Goal: Task Accomplishment & Management: Complete application form

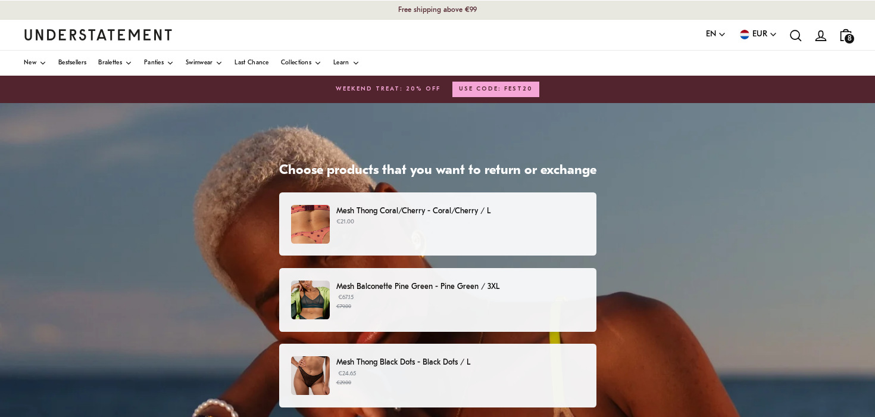
click at [456, 232] on div "Mesh Thong Coral/Cherry - Coral/Cherry / L €21.00" at bounding box center [437, 224] width 292 height 39
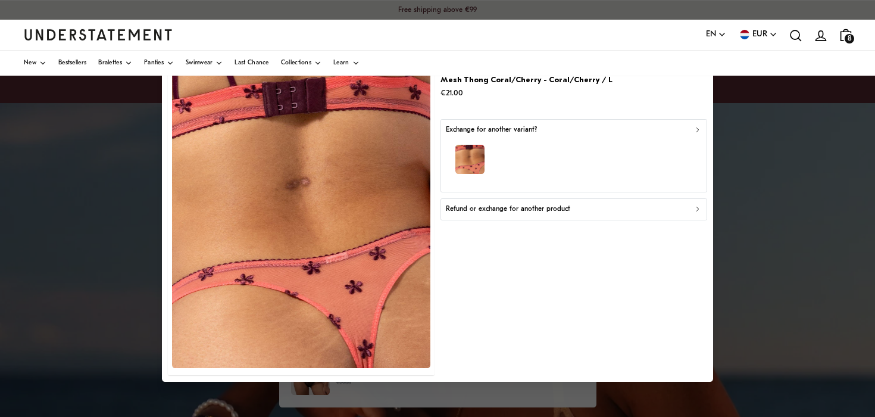
click at [573, 155] on div "button" at bounding box center [574, 161] width 256 height 52
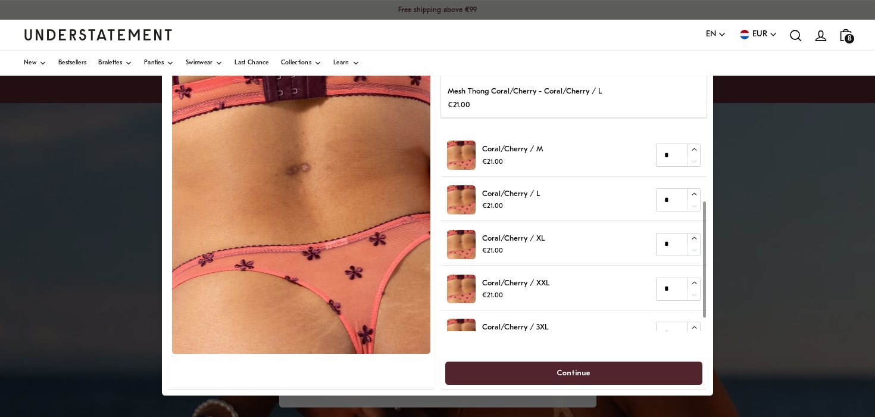
scroll to position [105, 0]
type input "*"
click at [692, 236] on icon "button" at bounding box center [695, 238] width 8 height 8
click at [581, 369] on span "Continue" at bounding box center [574, 373] width 34 height 22
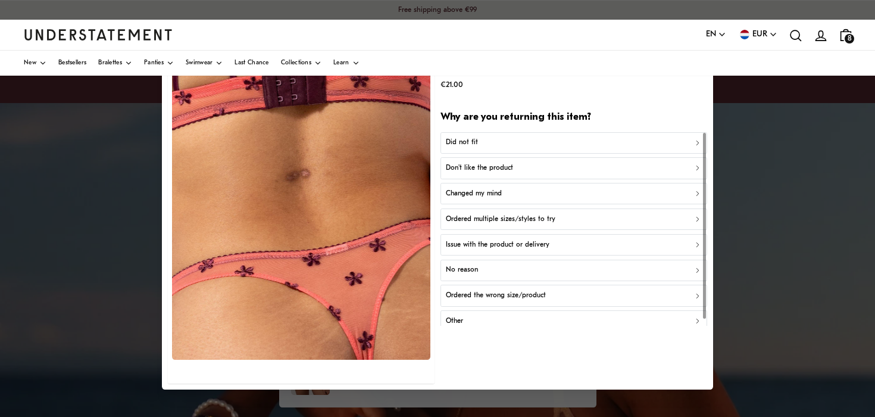
click at [561, 147] on div "Did not fit" at bounding box center [574, 142] width 256 height 11
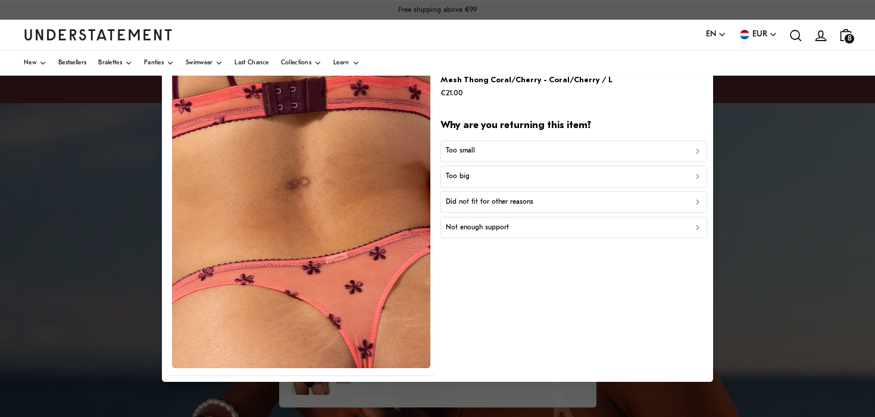
click at [560, 151] on div "Too small" at bounding box center [574, 150] width 256 height 11
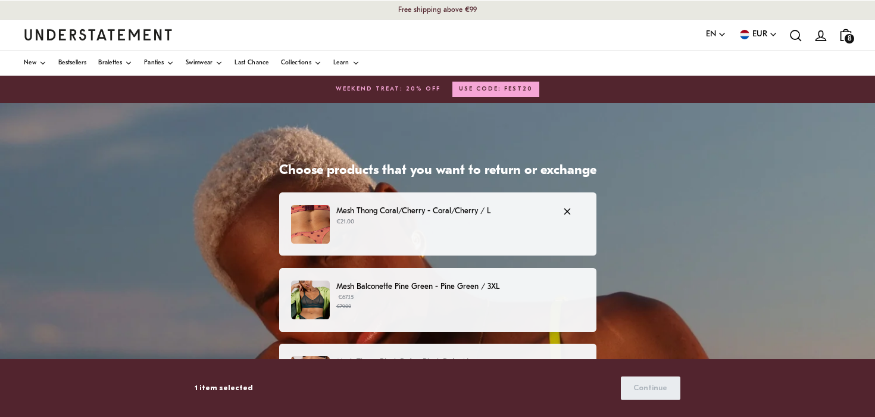
scroll to position [1, 0]
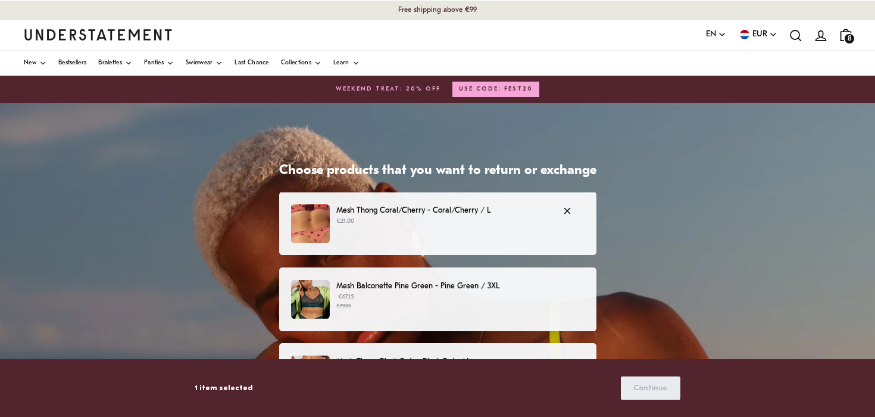
click at [538, 210] on p "Mesh Thong Coral/Cherry - Coral/Cherry / L" at bounding box center [443, 210] width 214 height 13
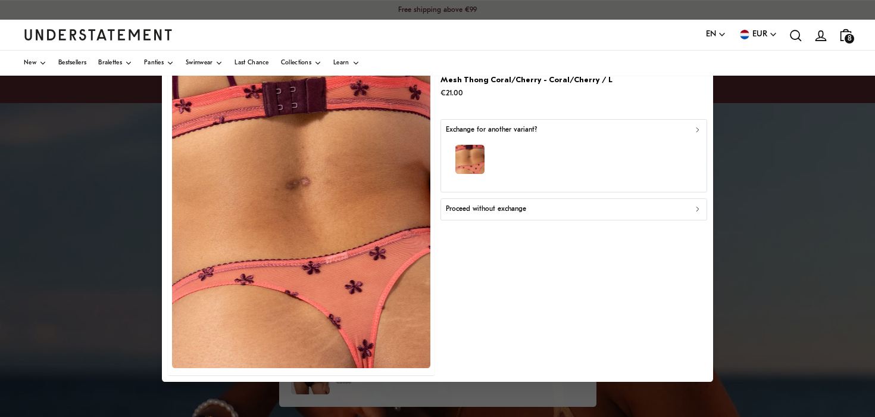
click at [721, 185] on div at bounding box center [437, 208] width 875 height 417
click at [609, 162] on div "button" at bounding box center [574, 161] width 256 height 52
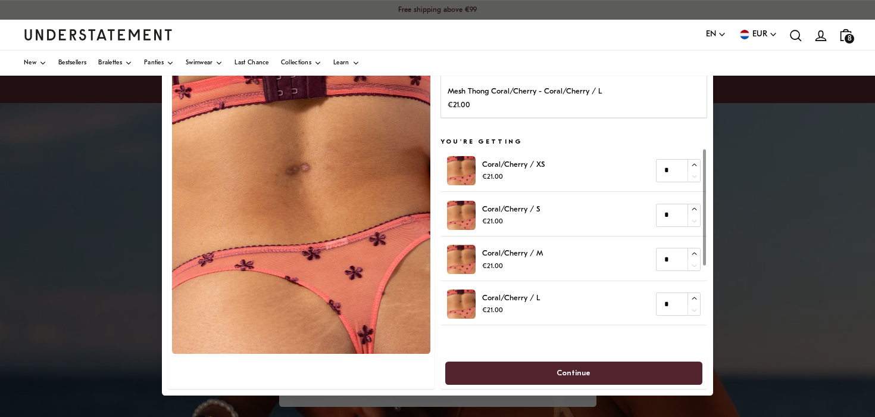
scroll to position [127, 0]
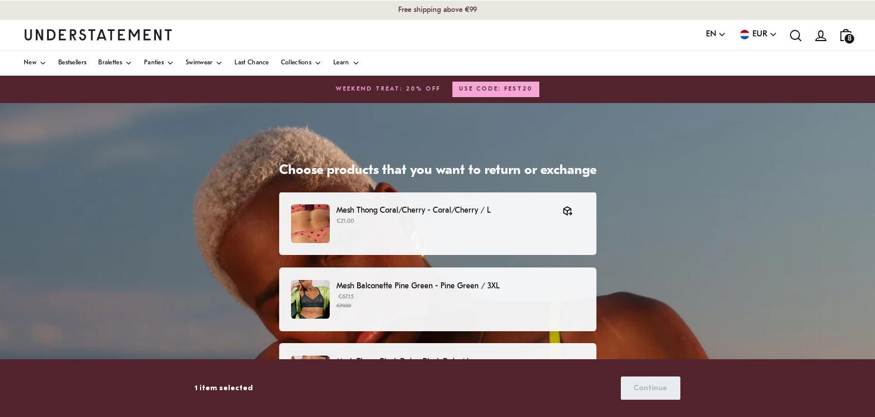
click at [821, 132] on div at bounding box center [437, 208] width 875 height 417
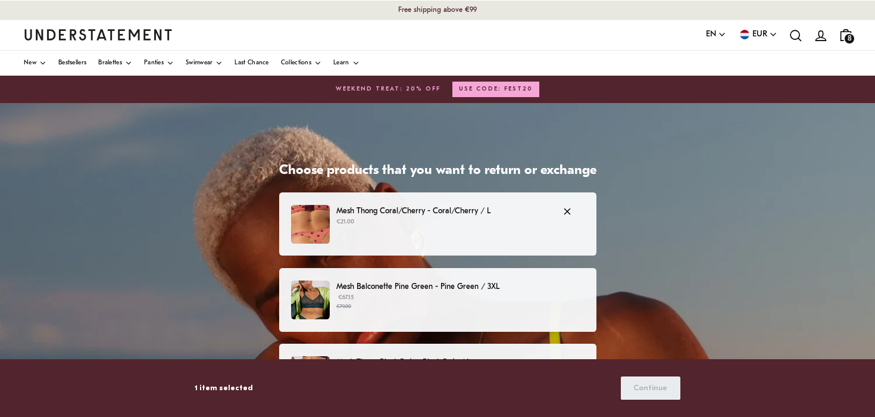
click at [518, 227] on div "Mesh Thong Coral/Cherry - Coral/Cherry / L €21.00" at bounding box center [437, 224] width 292 height 39
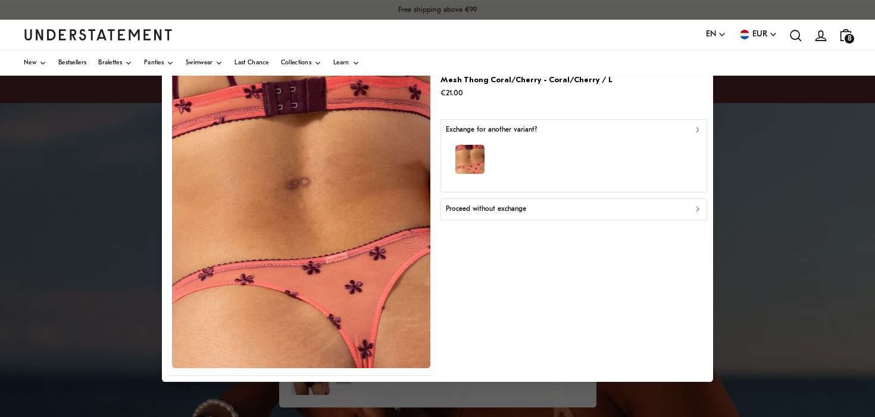
click at [519, 208] on p "Proceed without exchange" at bounding box center [486, 209] width 80 height 11
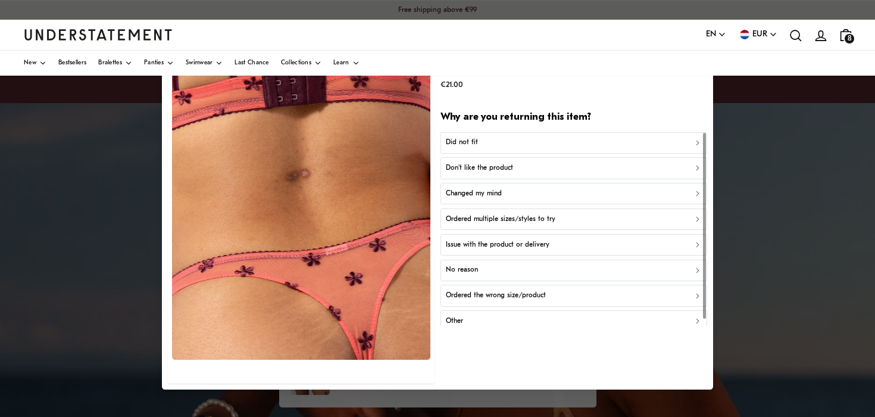
click at [537, 141] on div "Did not fit" at bounding box center [574, 142] width 256 height 11
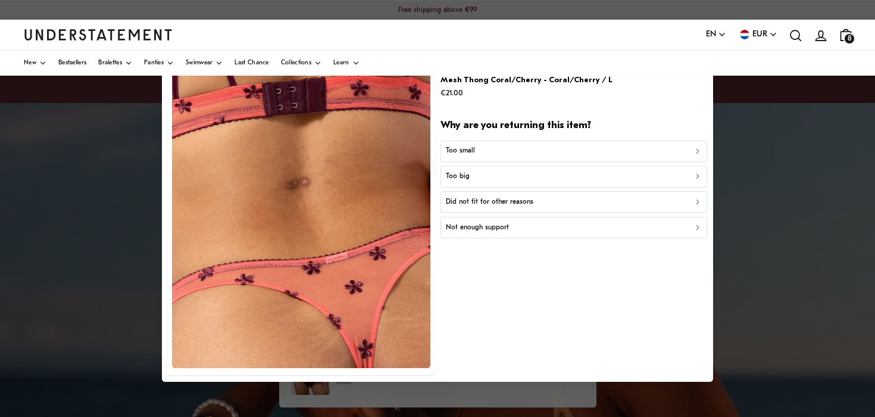
click at [526, 158] on button "Too small" at bounding box center [574, 150] width 266 height 21
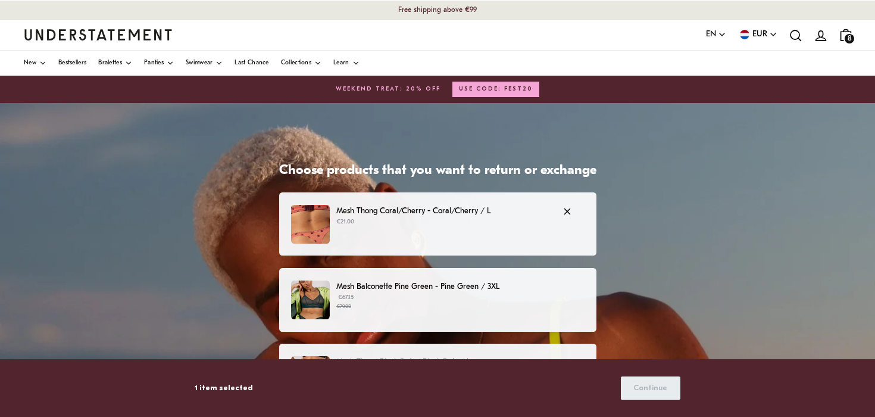
click at [429, 235] on div "Mesh Thong Coral/Cherry - Coral/Cherry / L €21.00" at bounding box center [437, 224] width 292 height 39
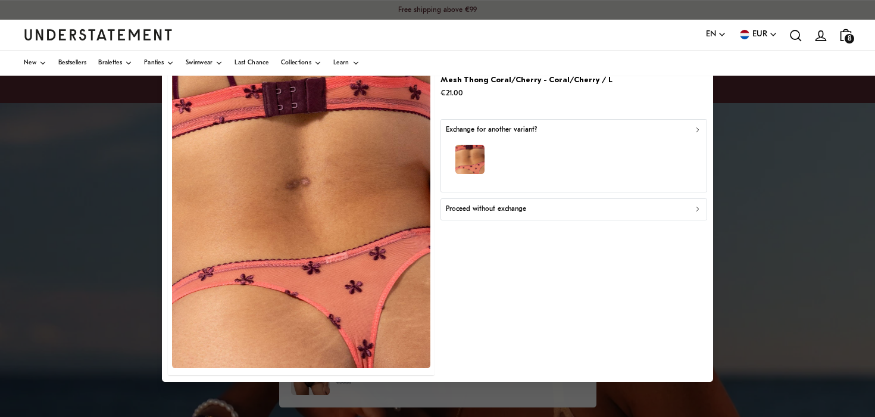
click at [672, 133] on div "Exchange for another variant?" at bounding box center [574, 129] width 256 height 11
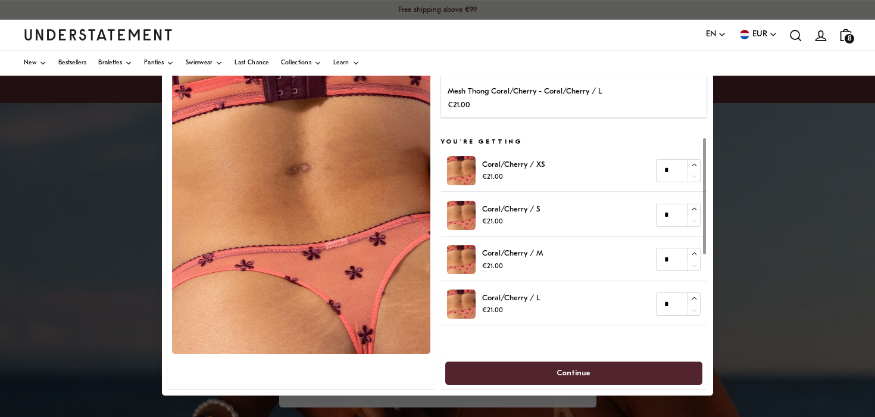
click at [731, 210] on div at bounding box center [437, 208] width 875 height 417
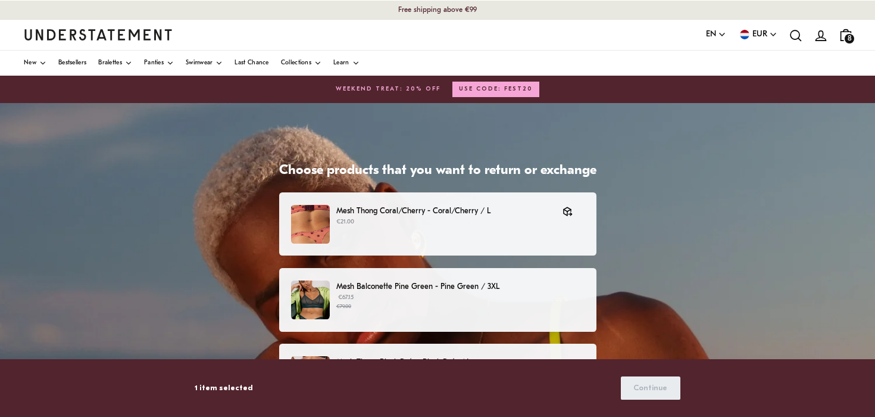
click at [424, 292] on p "Mesh Balconette Pine Green - Pine Green / 3XL" at bounding box center [460, 286] width 248 height 13
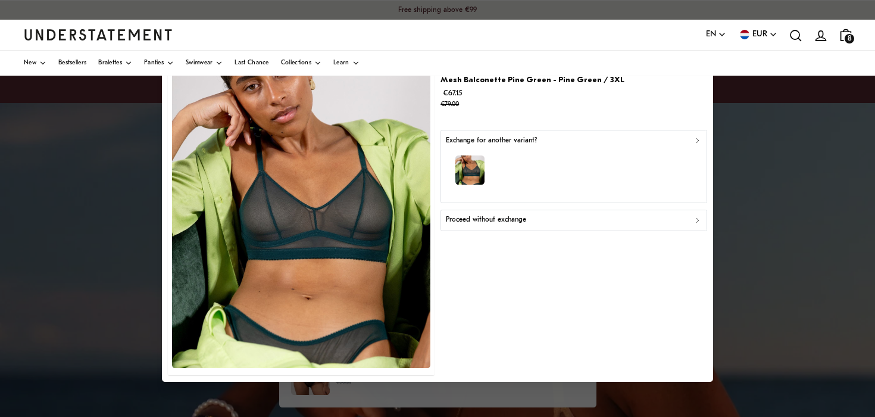
click at [497, 227] on button "Proceed without exchange" at bounding box center [574, 219] width 266 height 21
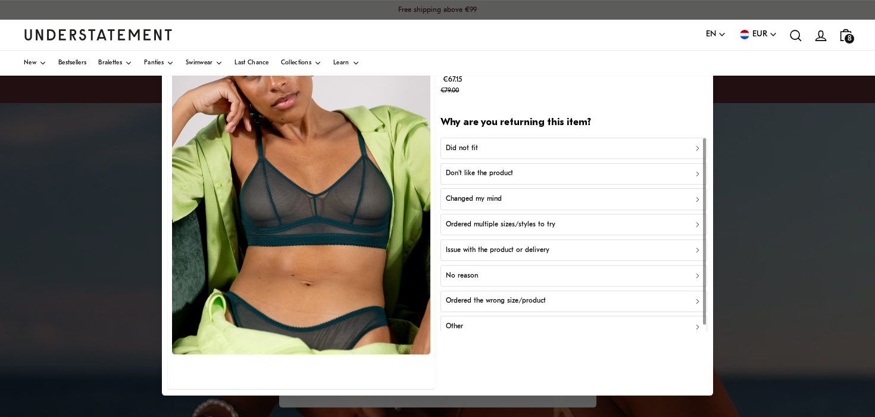
click at [504, 148] on div "Did not fit" at bounding box center [574, 147] width 256 height 11
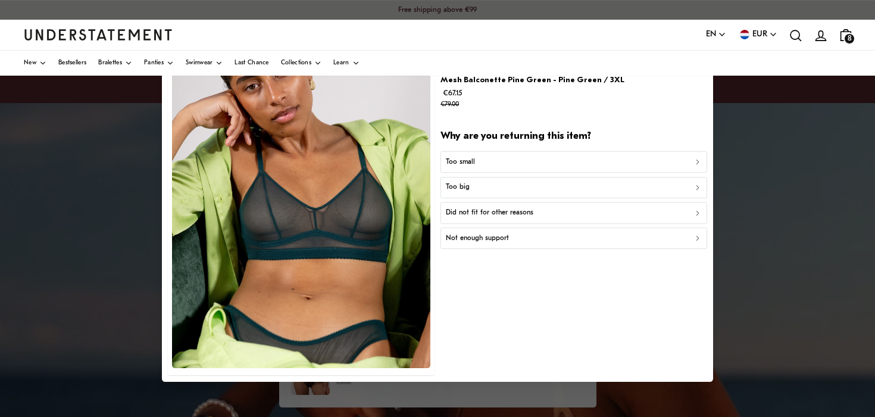
click at [513, 185] on div "Too big" at bounding box center [574, 187] width 256 height 11
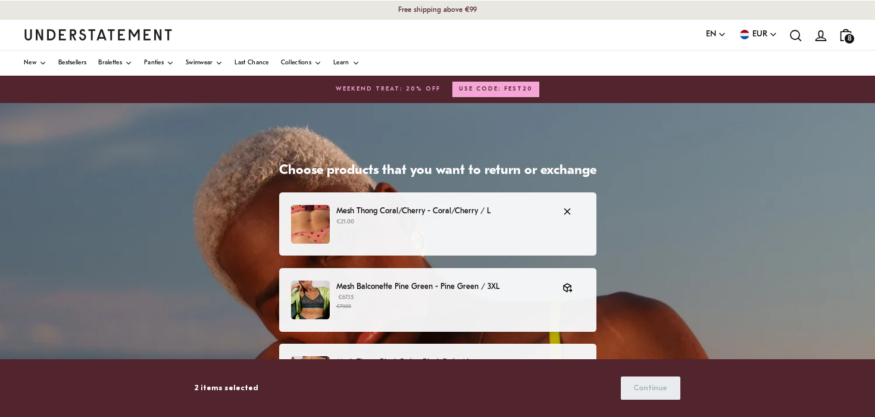
scroll to position [2, 0]
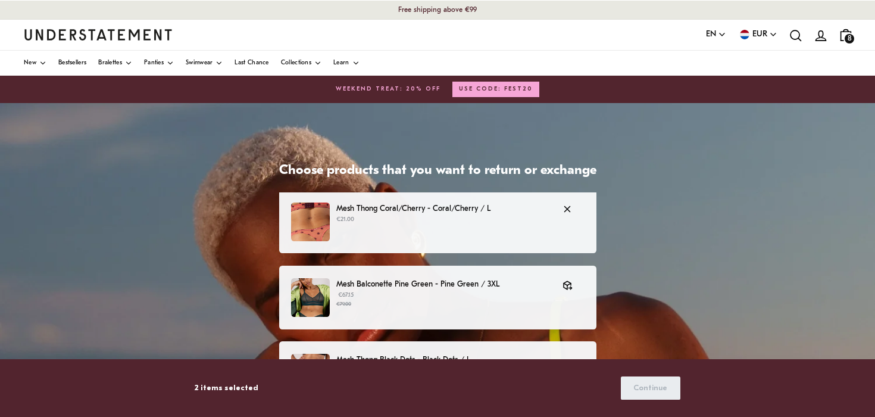
click at [528, 241] on div "Mesh Thong Coral/Cherry - Coral/Cherry / L €21.00" at bounding box center [437, 222] width 317 height 64
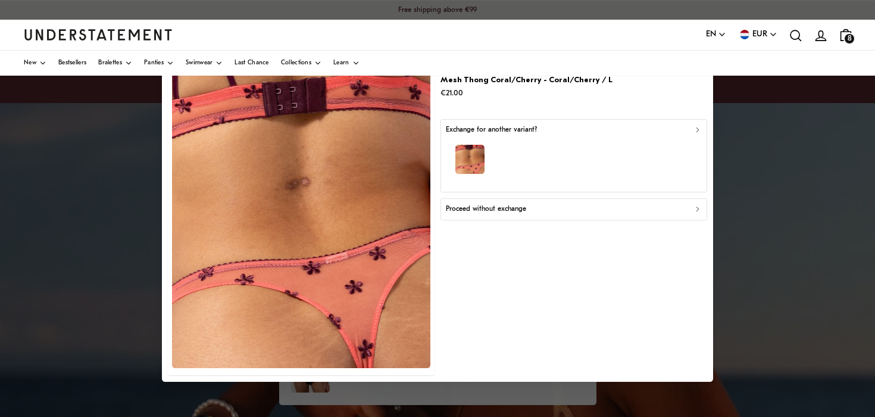
click at [519, 204] on p "Proceed without exchange" at bounding box center [486, 209] width 80 height 11
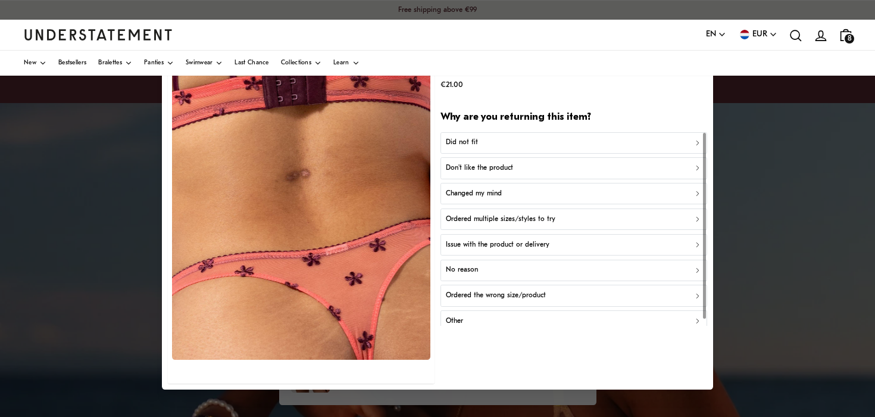
click at [513, 149] on button "Did not fit" at bounding box center [574, 142] width 266 height 21
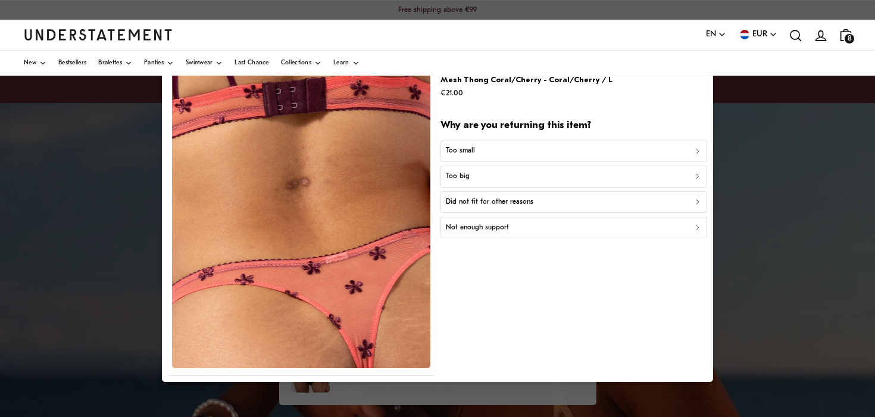
click at [509, 156] on div "Too small" at bounding box center [574, 150] width 256 height 11
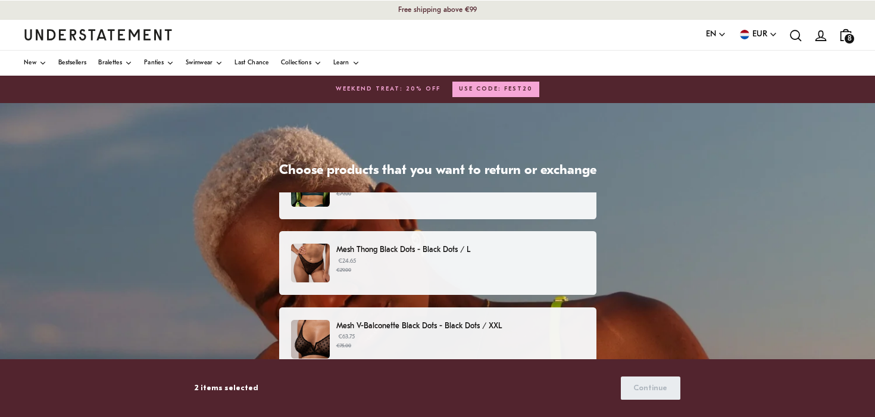
scroll to position [123, 0]
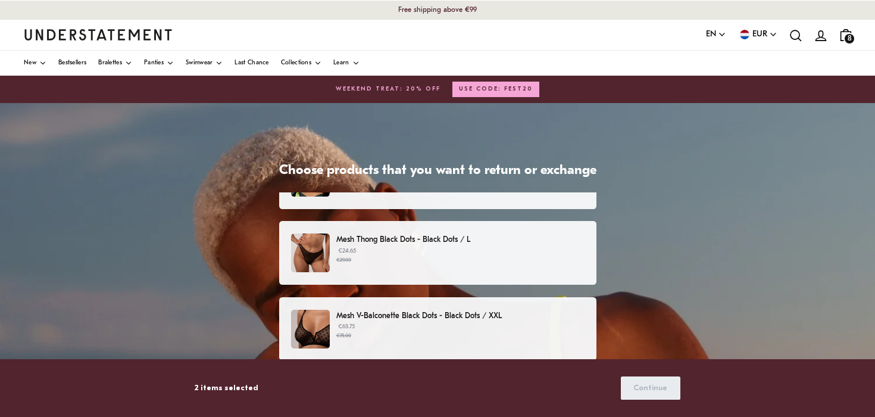
click at [512, 263] on small "€29.00" at bounding box center [460, 260] width 248 height 8
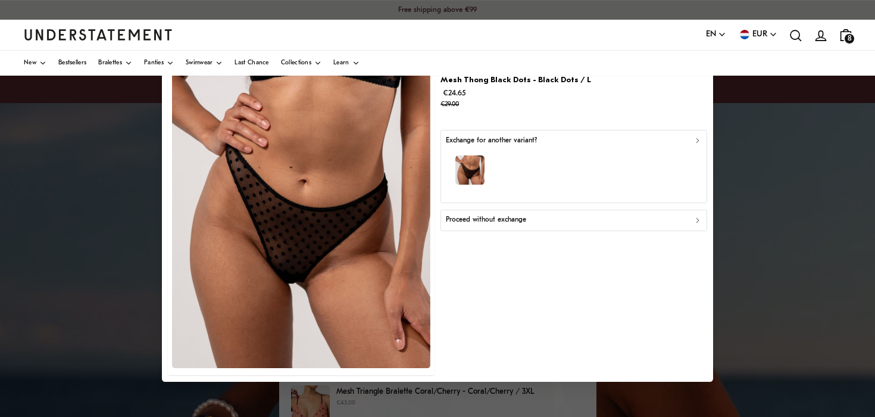
click at [493, 217] on p "Proceed without exchange" at bounding box center [486, 219] width 80 height 11
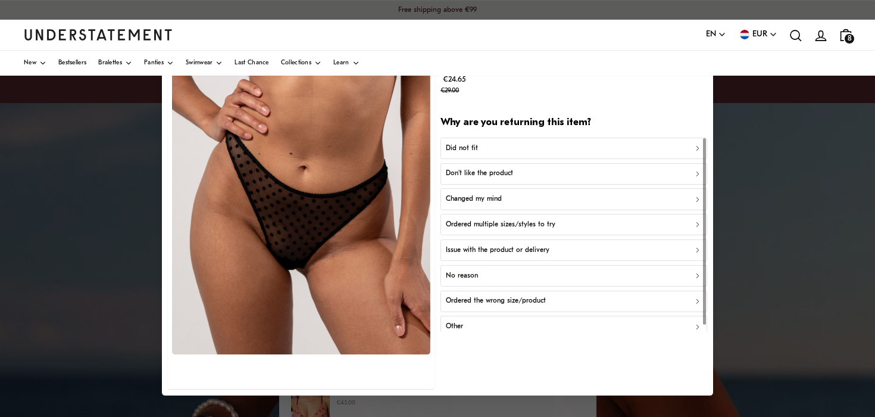
click at [504, 152] on div "Did not fit" at bounding box center [574, 147] width 256 height 11
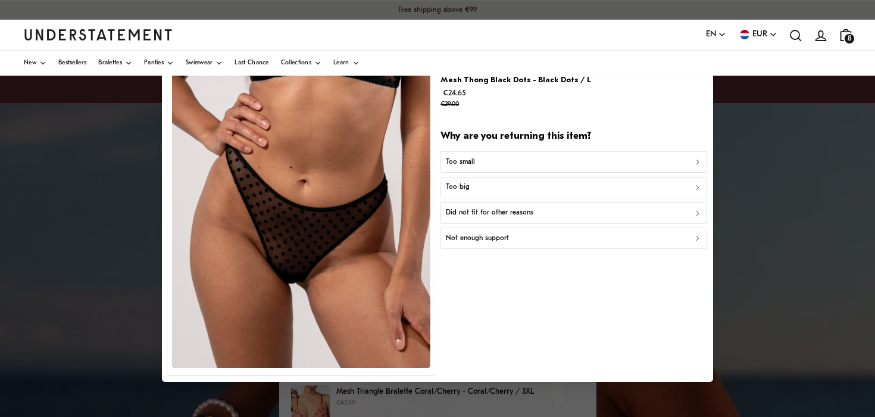
click at [496, 166] on div "Too small" at bounding box center [574, 161] width 256 height 11
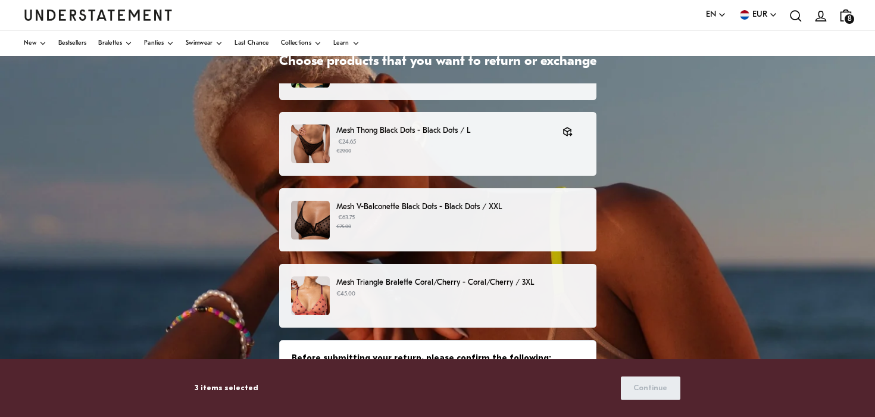
scroll to position [111, 0]
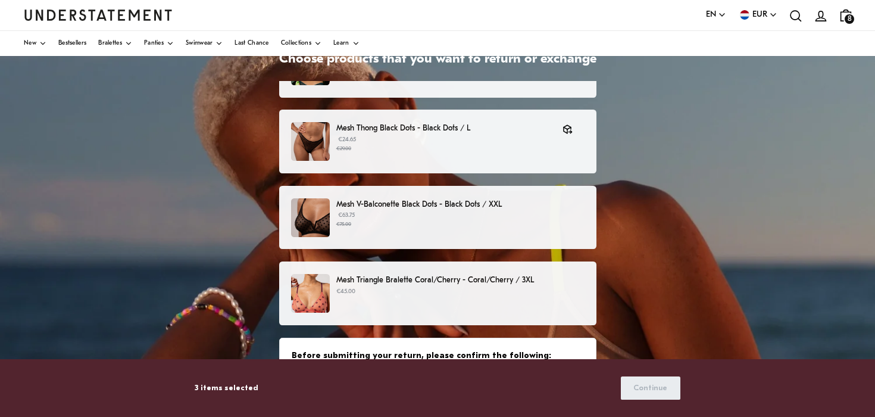
click at [503, 219] on p "€63.75 €75.00" at bounding box center [460, 220] width 248 height 18
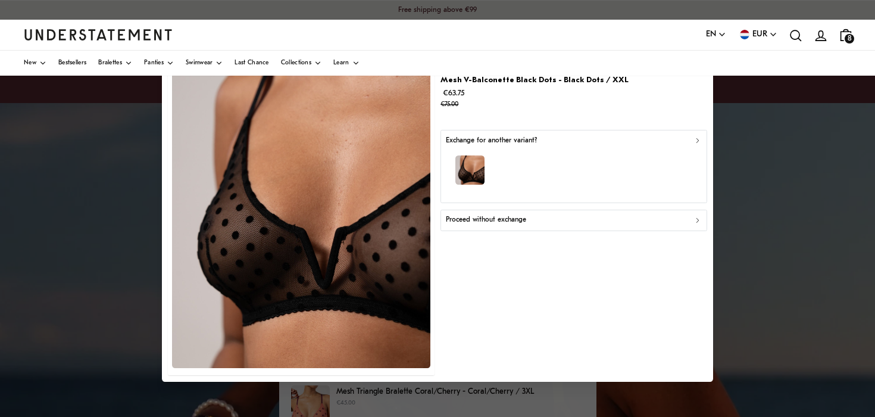
click at [472, 214] on p "Proceed without exchange" at bounding box center [486, 219] width 80 height 11
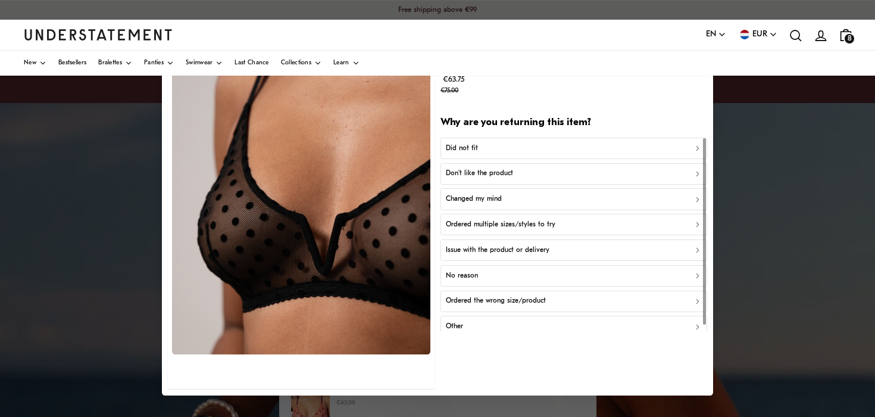
click at [497, 152] on div "Did not fit" at bounding box center [574, 147] width 256 height 11
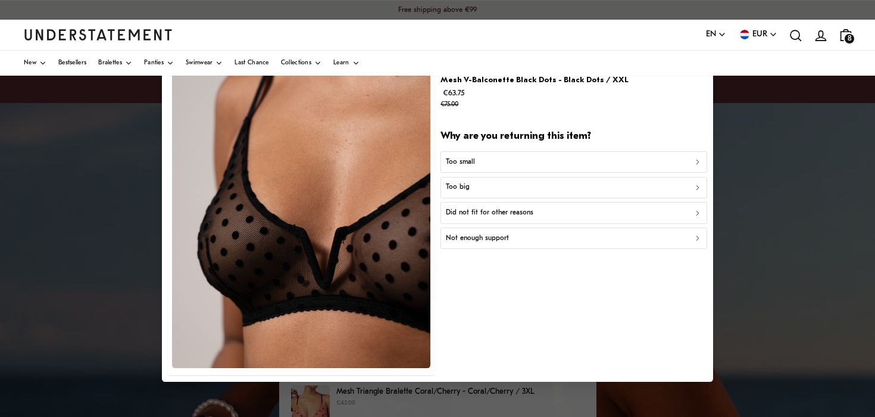
click at [485, 189] on div "Too big" at bounding box center [574, 187] width 256 height 11
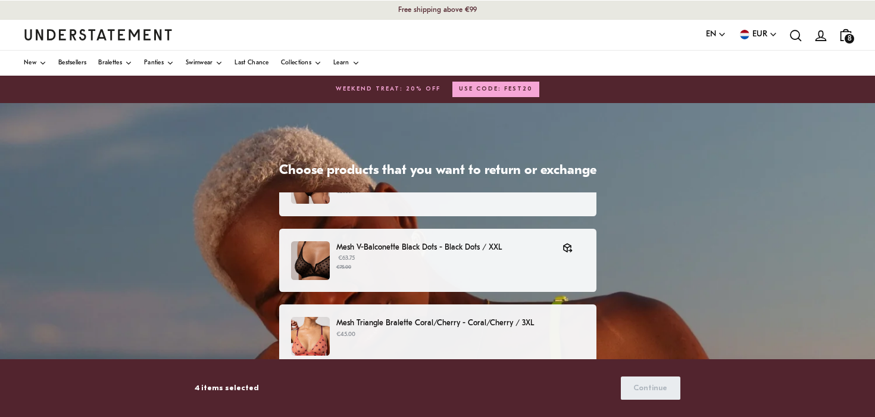
scroll to position [257, 0]
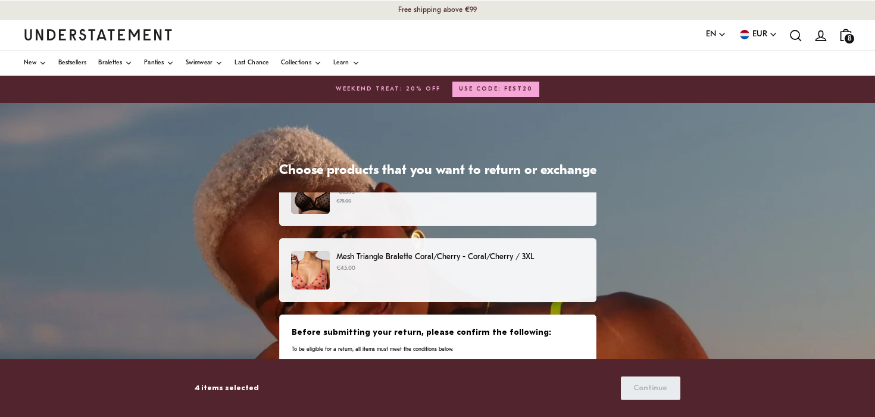
click at [535, 278] on div "Mesh Triangle Bralette Coral/Cherry - Coral/Cherry / 3XL €45.00" at bounding box center [437, 270] width 292 height 39
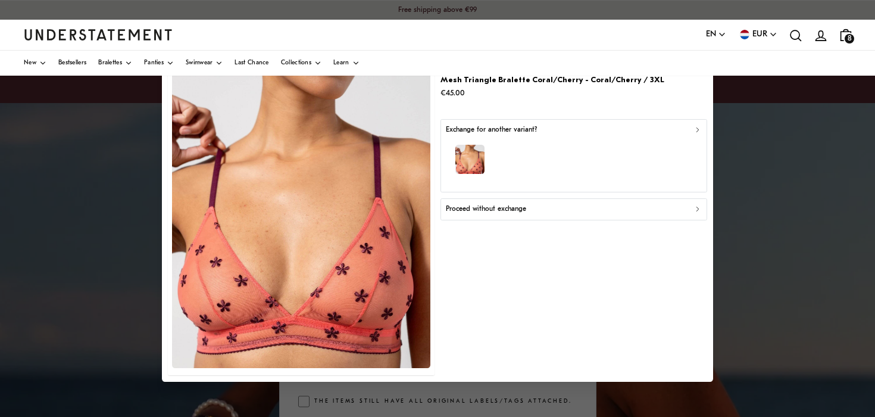
click at [530, 201] on button "Proceed without exchange" at bounding box center [574, 208] width 266 height 21
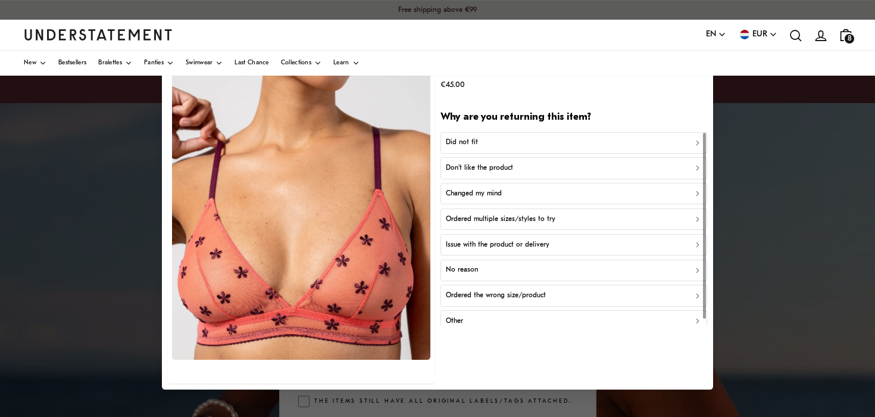
click at [522, 145] on div "Did not fit" at bounding box center [574, 142] width 256 height 11
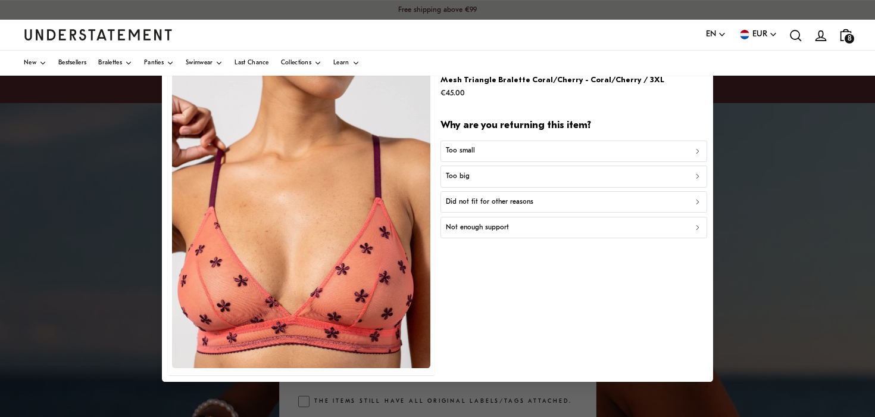
click at [499, 181] on div "Too big" at bounding box center [574, 176] width 256 height 11
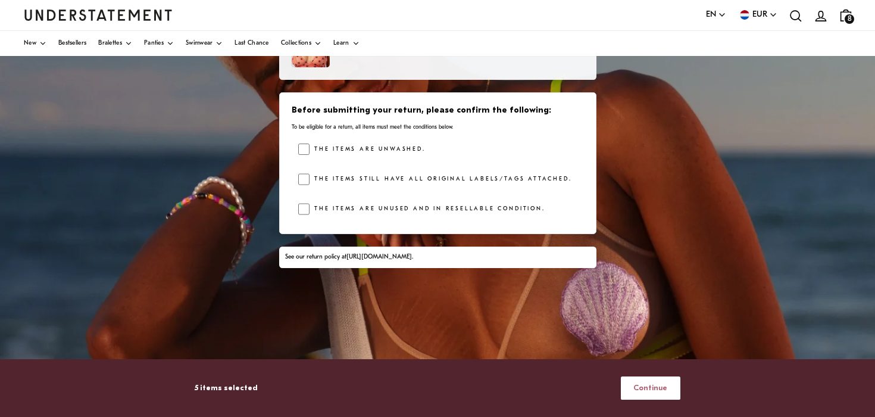
scroll to position [282, 0]
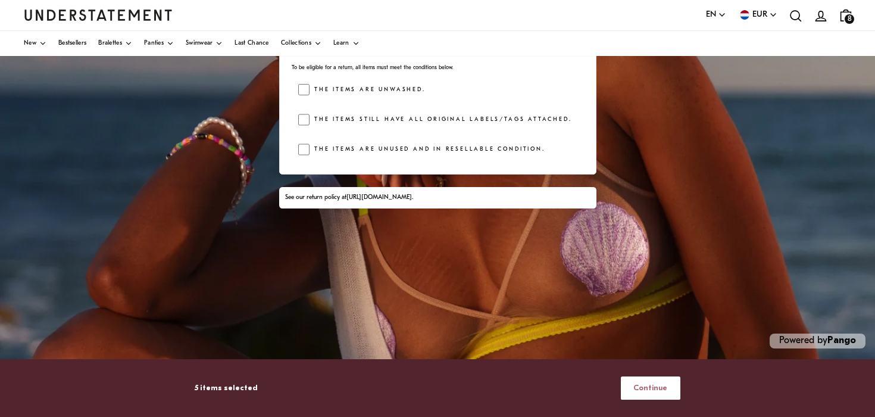
click at [655, 393] on span "Continue" at bounding box center [651, 388] width 34 height 22
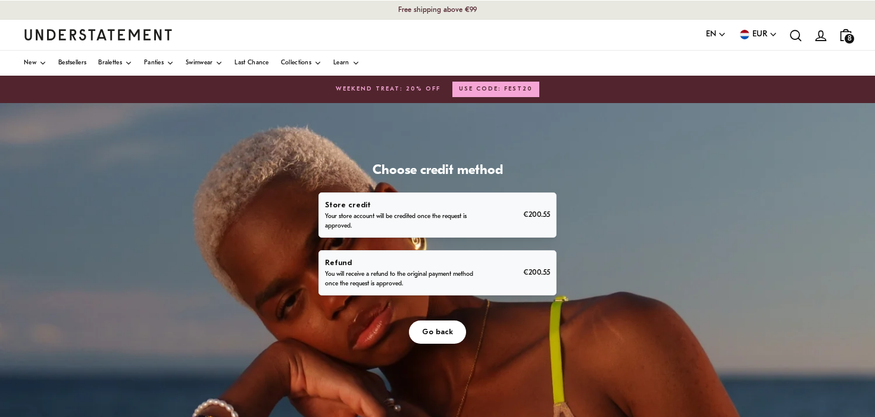
click at [417, 288] on div "Refund You will receive a refund to the original payment method once the reques…" at bounding box center [438, 272] width 238 height 45
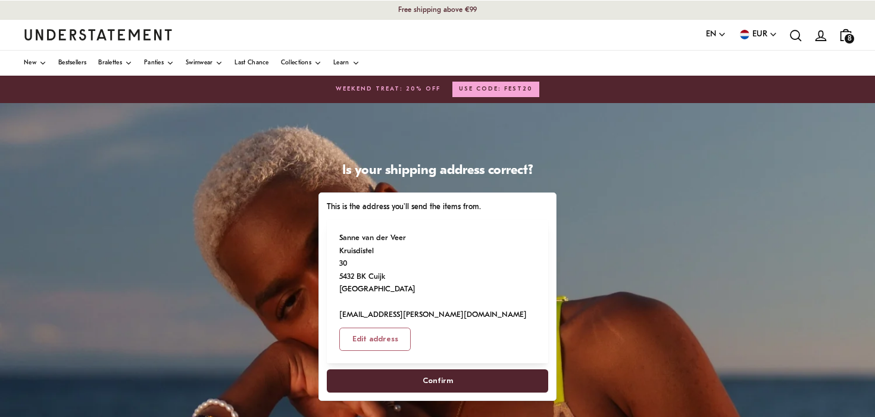
click at [423, 370] on span "Confirm" at bounding box center [437, 381] width 195 height 22
select select "**"
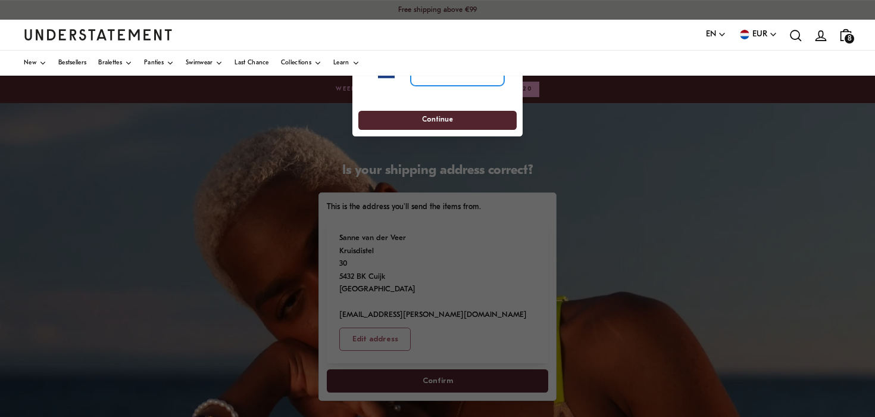
click at [493, 85] on input "tel" at bounding box center [457, 73] width 93 height 26
click at [456, 124] on span "Continue" at bounding box center [437, 120] width 136 height 18
click at [446, 76] on input "**********" at bounding box center [457, 73] width 93 height 26
type input "**********"
click at [444, 126] on span "Continue" at bounding box center [437, 120] width 31 height 18
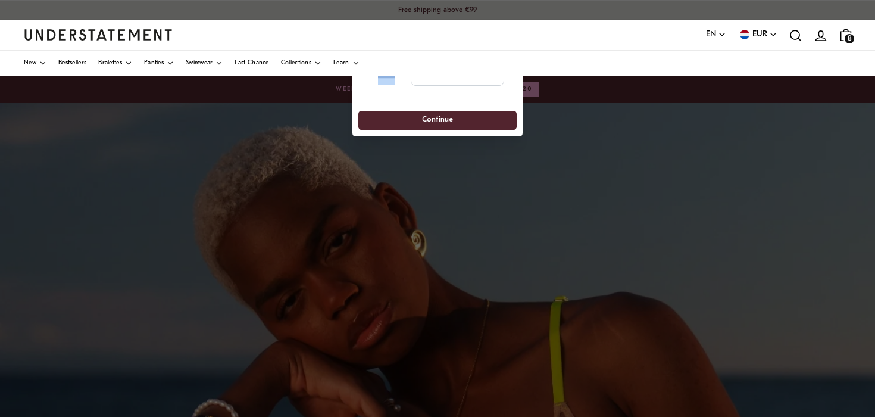
drag, startPoint x: 446, startPoint y: 100, endPoint x: 442, endPoint y: 151, distance: 50.7
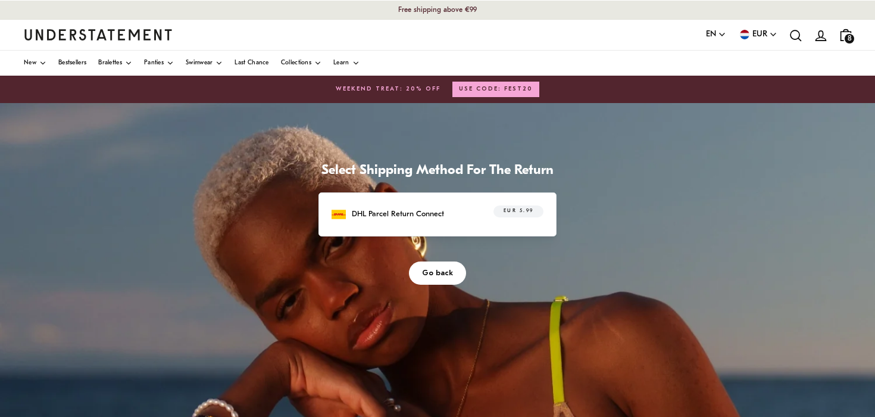
click at [429, 213] on p "DHL Parcel Return Connect" at bounding box center [398, 214] width 92 height 13
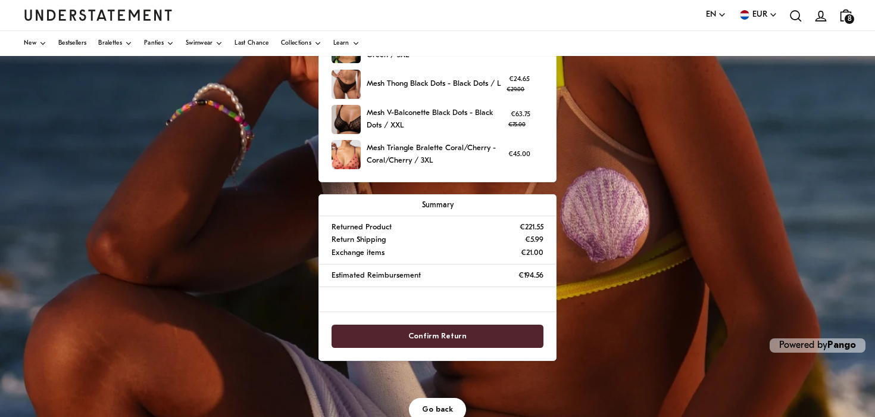
scroll to position [316, 0]
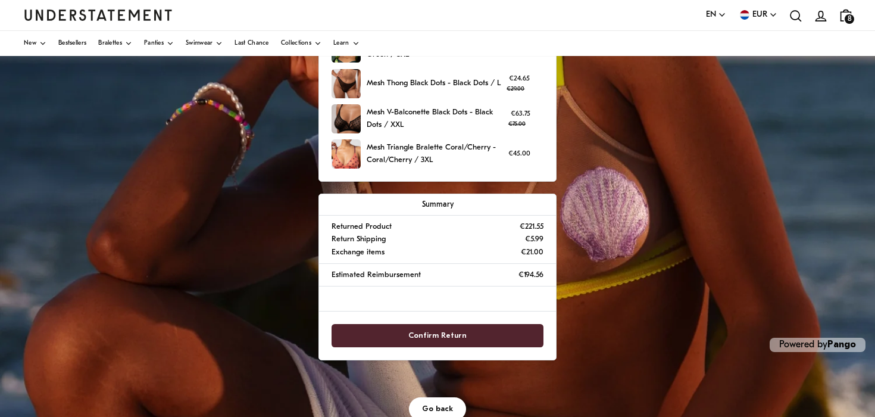
click at [440, 409] on span "Go back" at bounding box center [437, 409] width 31 height 22
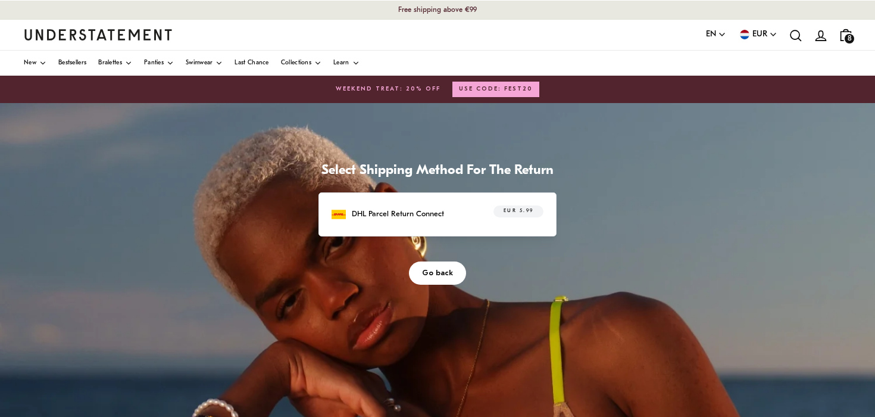
click at [435, 274] on span "Go back" at bounding box center [437, 273] width 31 height 22
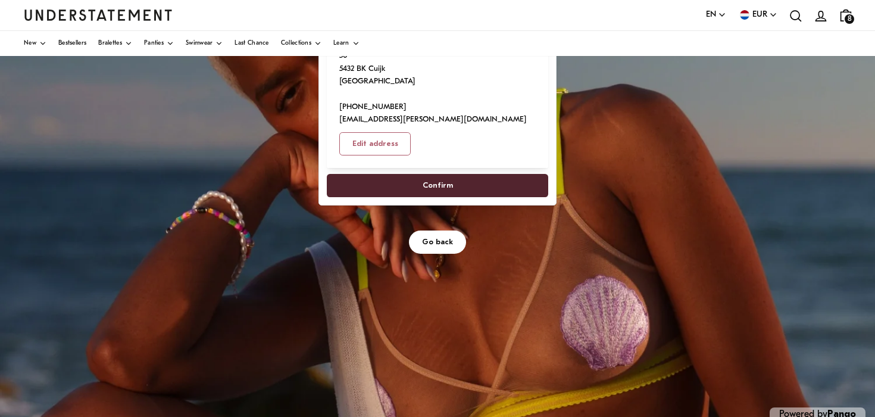
scroll to position [221, 0]
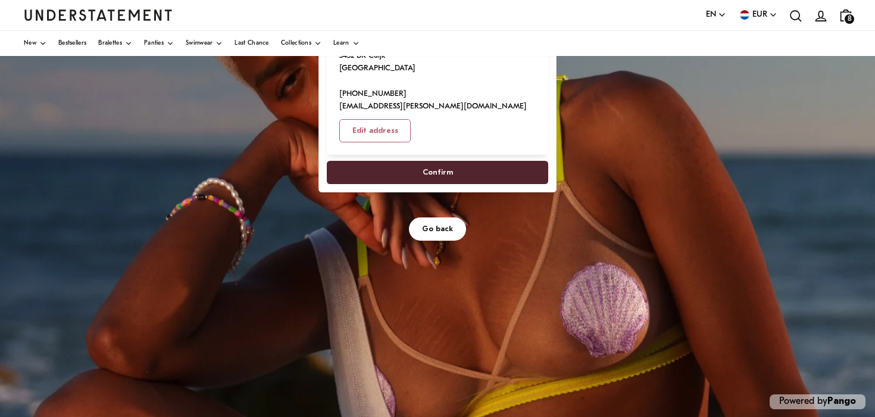
click at [444, 218] on span "Go back" at bounding box center [437, 229] width 31 height 22
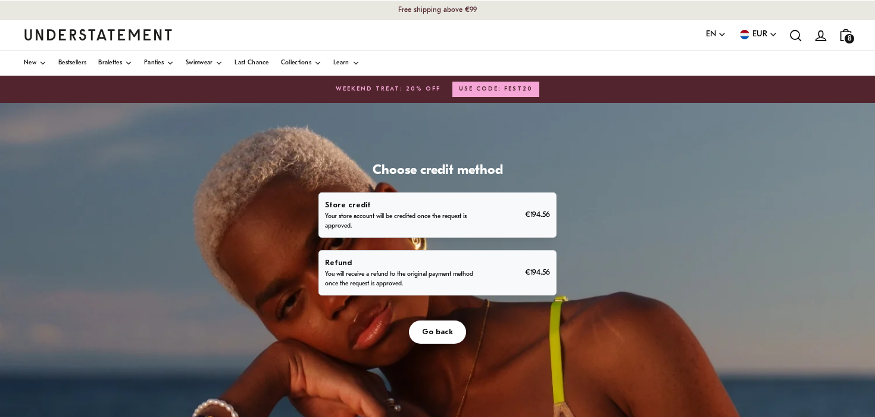
click at [435, 318] on div "Go back" at bounding box center [438, 319] width 238 height 48
click at [432, 345] on div "Choose credit method Store credit Your store account will be credited once the …" at bounding box center [437, 401] width 875 height 596
click at [435, 334] on span "Go back" at bounding box center [437, 332] width 31 height 22
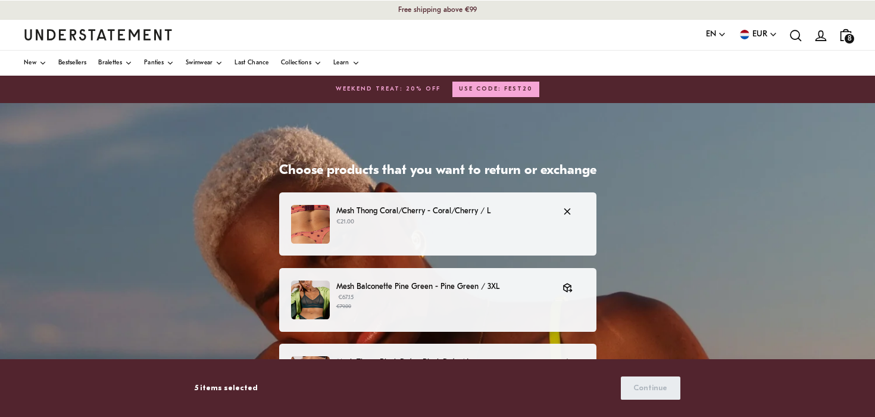
click at [515, 244] on div "Mesh Thong Coral/Cherry - Coral/Cherry / L €21.00" at bounding box center [437, 224] width 317 height 64
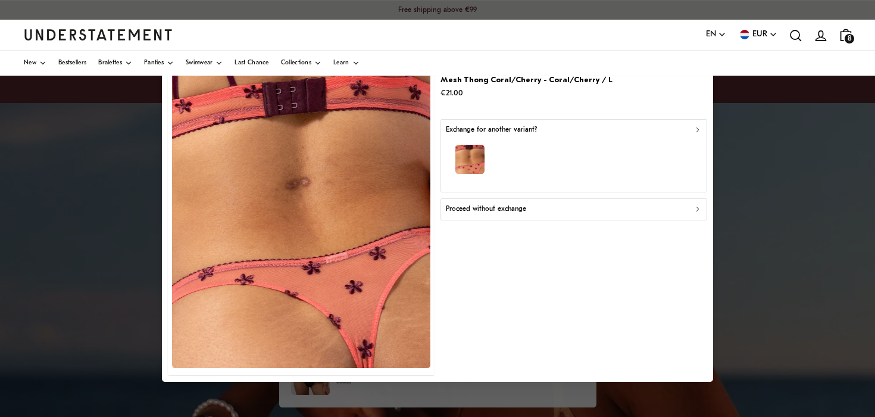
click at [509, 211] on p "Proceed without exchange" at bounding box center [486, 209] width 80 height 11
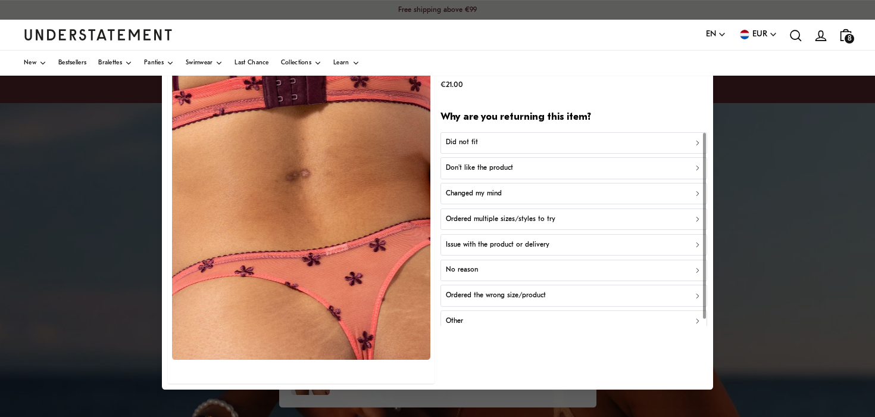
click at [504, 147] on div "Did not fit" at bounding box center [574, 142] width 256 height 11
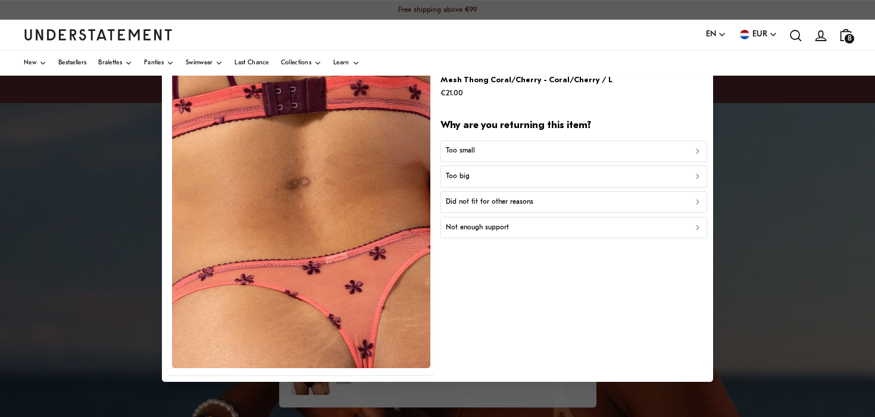
click at [500, 154] on div "Too small" at bounding box center [574, 150] width 256 height 11
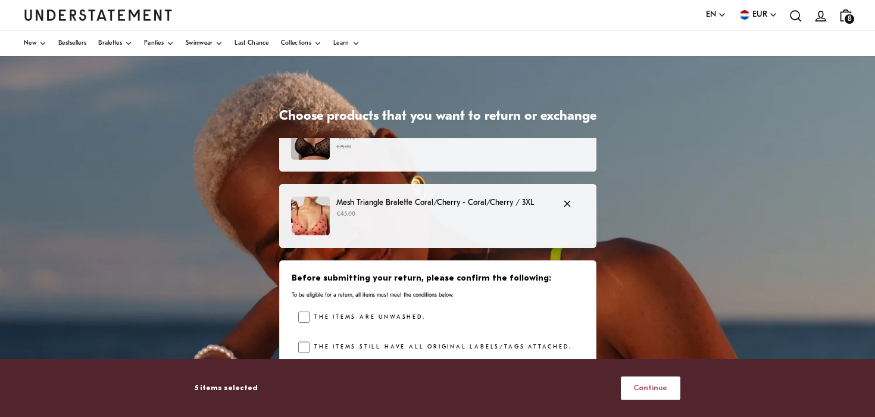
scroll to position [58, 0]
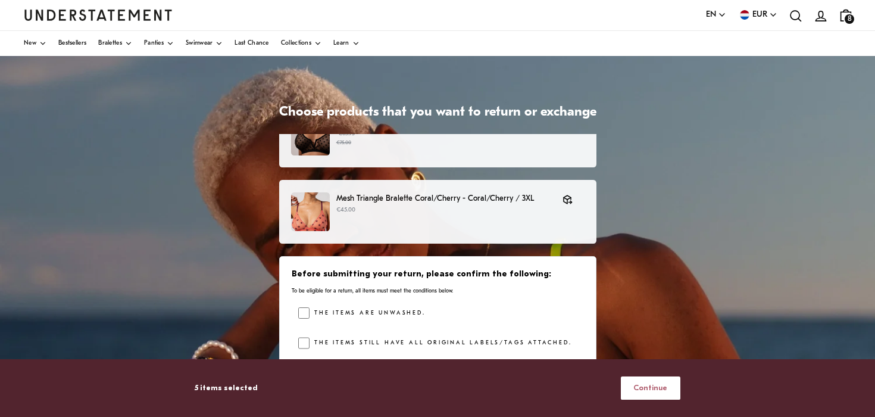
click at [659, 390] on span "Continue" at bounding box center [651, 388] width 34 height 22
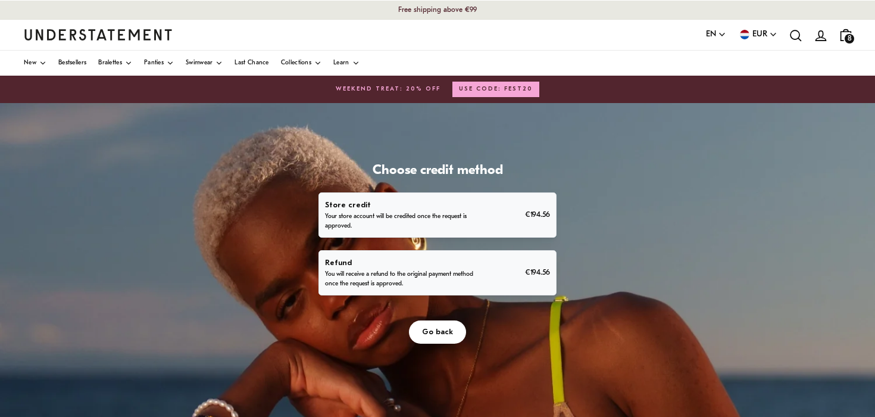
click at [435, 332] on span "Go back" at bounding box center [437, 332] width 31 height 22
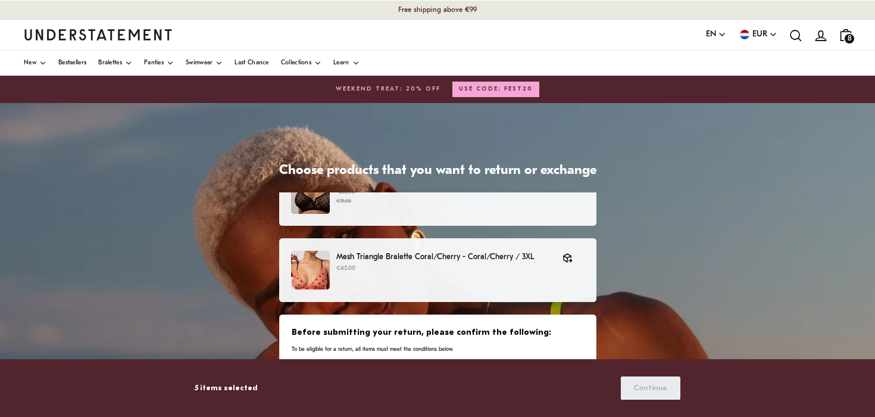
scroll to position [58, 0]
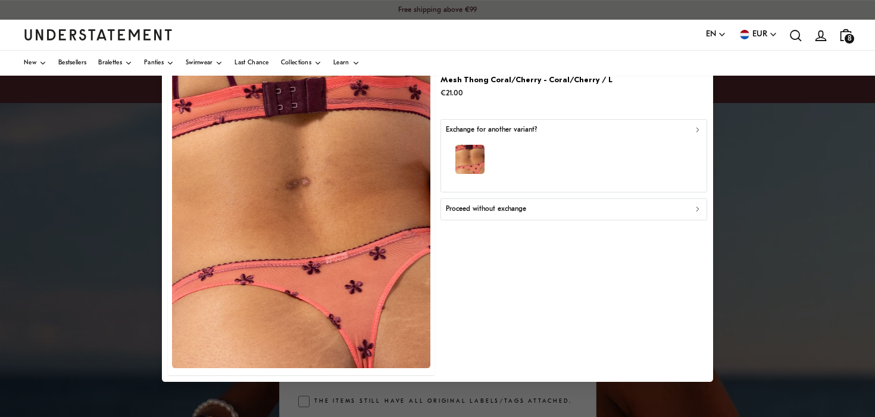
scroll to position [111, 0]
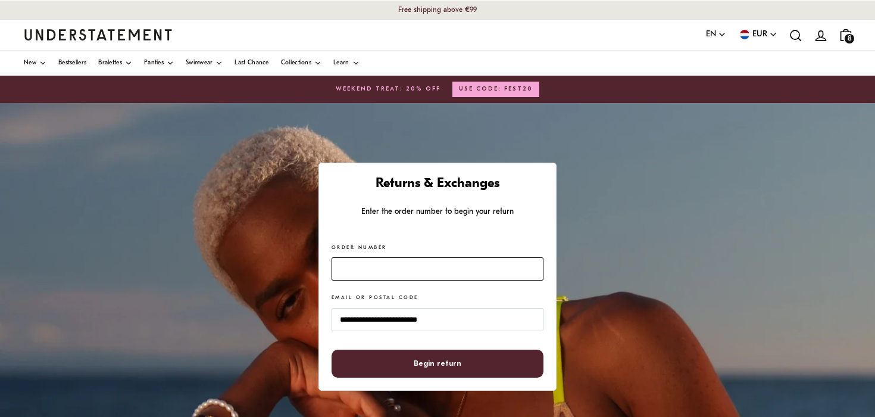
click at [354, 273] on input "Order Number" at bounding box center [438, 268] width 212 height 23
paste input "*******"
type input "*******"
click at [428, 366] on span "Begin return" at bounding box center [438, 363] width 48 height 27
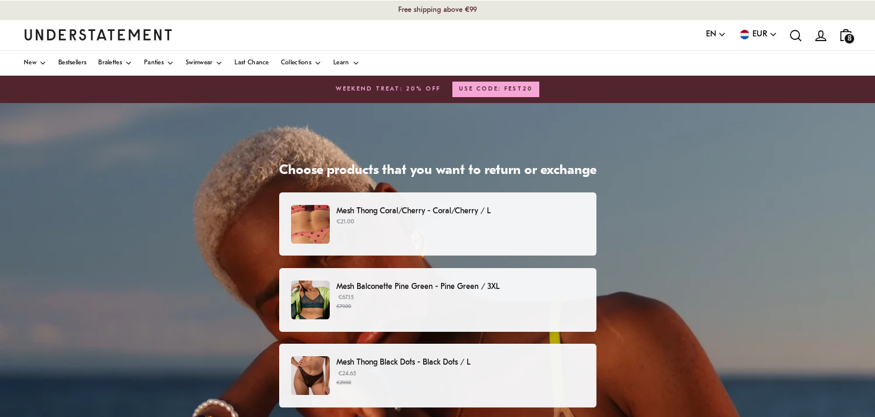
click at [487, 232] on div "Mesh Thong Coral/Cherry - Coral/Cherry / L €21.00" at bounding box center [437, 224] width 292 height 39
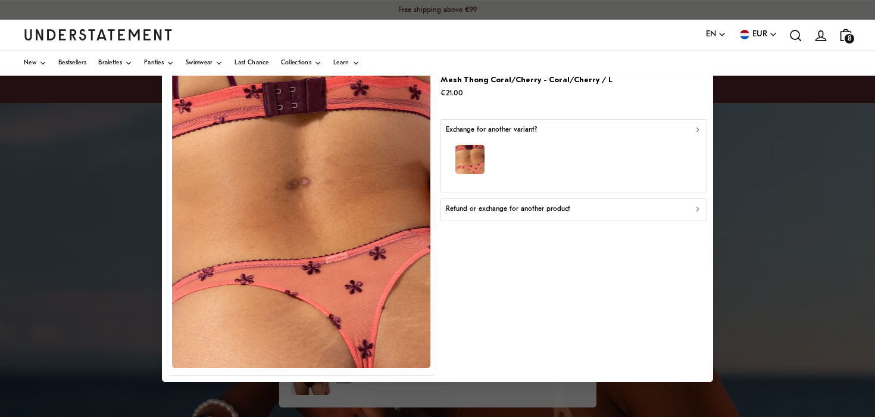
click at [481, 208] on p "Refund or exchange for another product" at bounding box center [508, 209] width 124 height 11
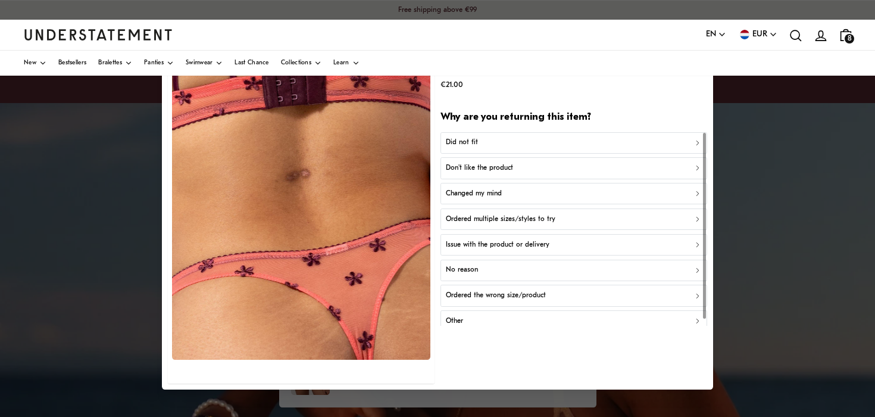
click at [493, 143] on div "Did not fit" at bounding box center [574, 142] width 256 height 11
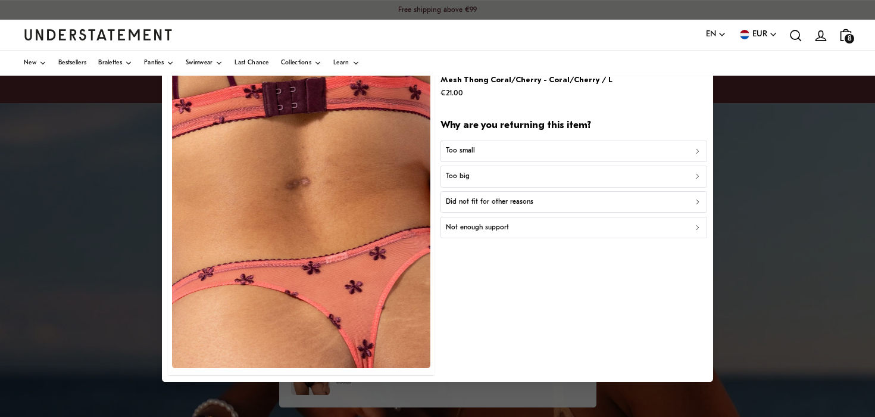
click at [494, 157] on div "Too small" at bounding box center [574, 150] width 256 height 11
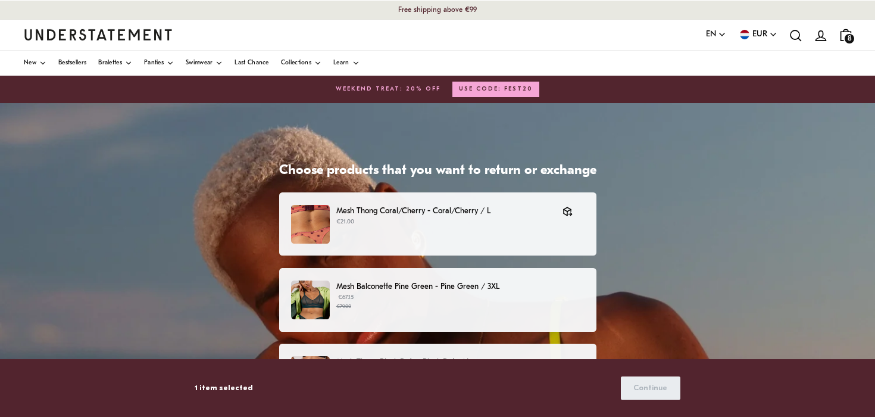
click at [468, 293] on p "Mesh Balconette Pine Green - Pine Green / 3XL" at bounding box center [460, 286] width 248 height 13
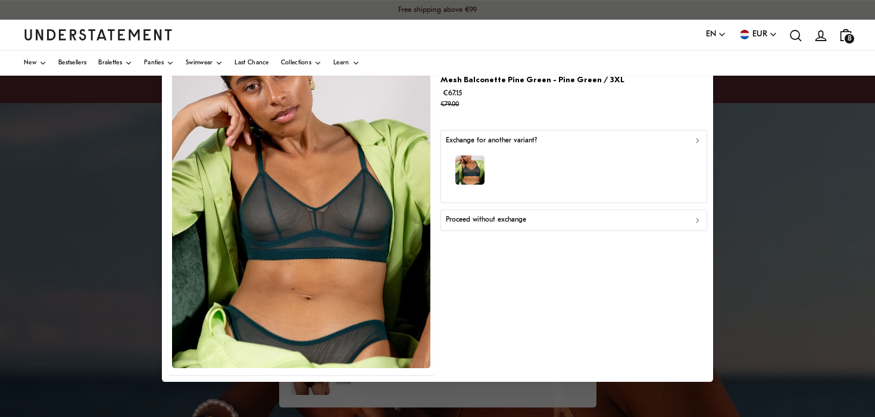
click at [476, 225] on p "Proceed without exchange" at bounding box center [486, 219] width 80 height 11
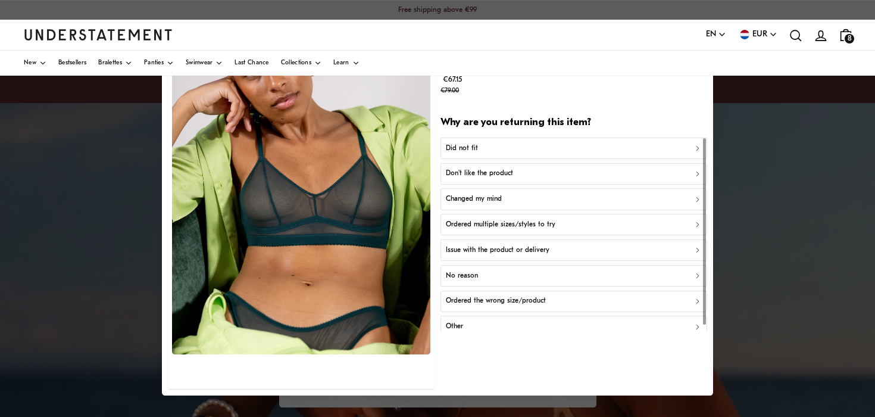
click at [494, 150] on div "Did not fit" at bounding box center [574, 147] width 256 height 11
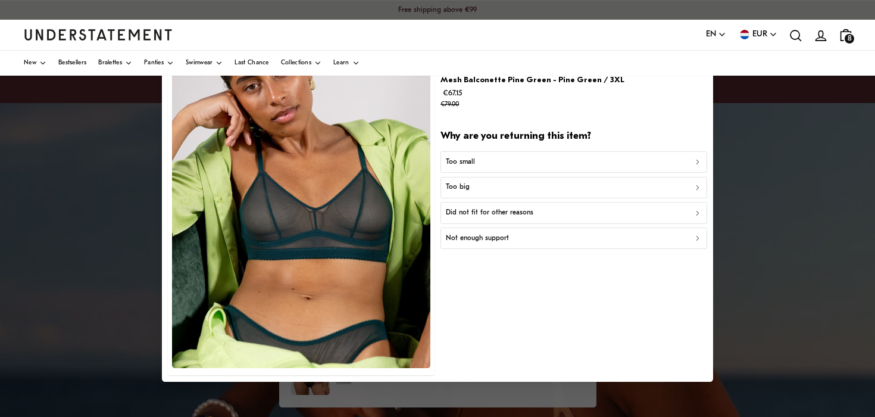
click at [478, 190] on div "Too big" at bounding box center [574, 187] width 256 height 11
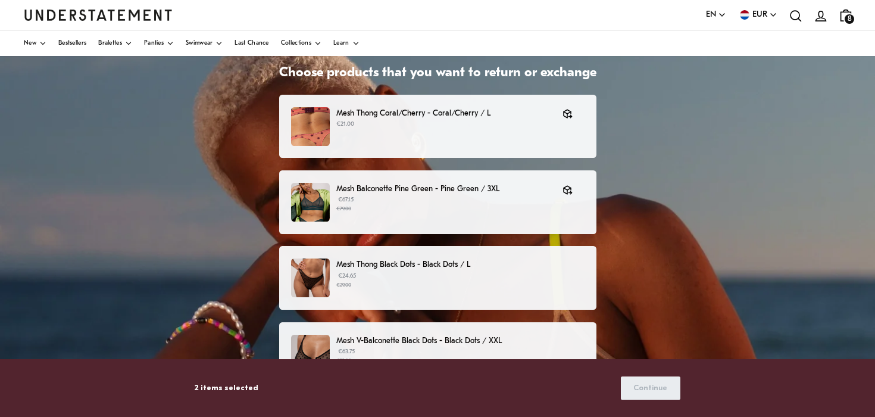
scroll to position [98, 0]
click at [557, 278] on p "€24.65 €29.00" at bounding box center [460, 281] width 248 height 18
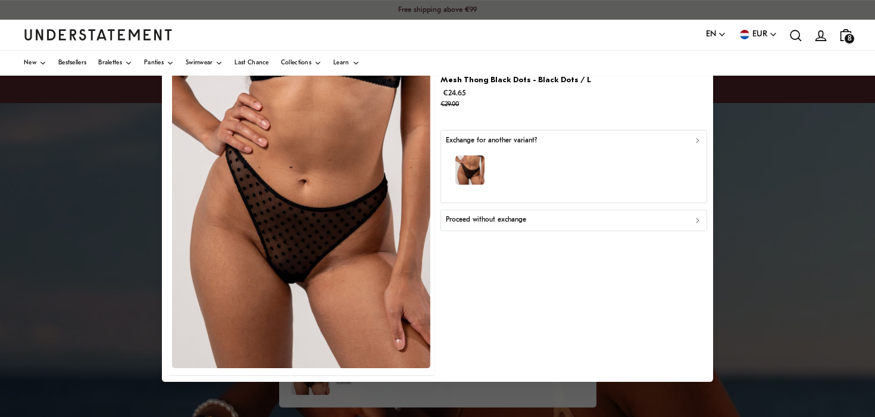
click at [479, 218] on p "Proceed without exchange" at bounding box center [486, 219] width 80 height 11
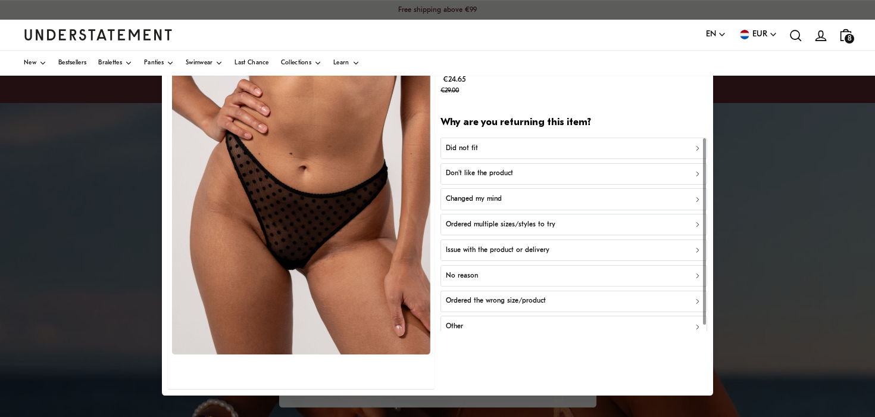
click at [486, 146] on div "Did not fit" at bounding box center [574, 147] width 256 height 11
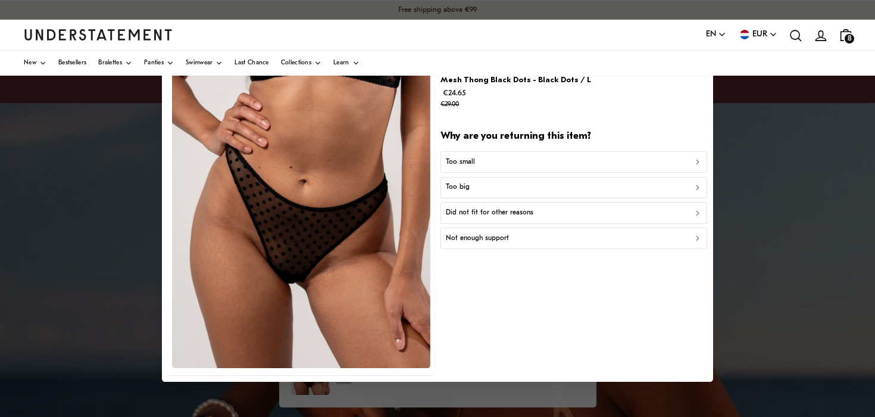
click at [482, 156] on button "Too small" at bounding box center [574, 161] width 266 height 21
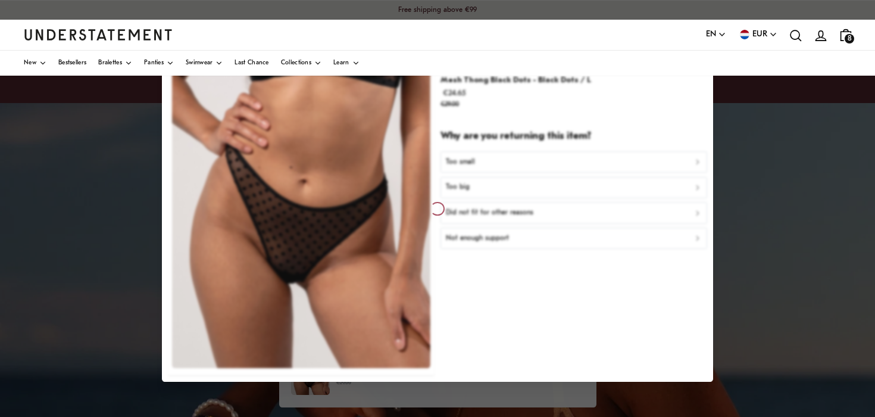
click at [755, 230] on div at bounding box center [437, 208] width 875 height 417
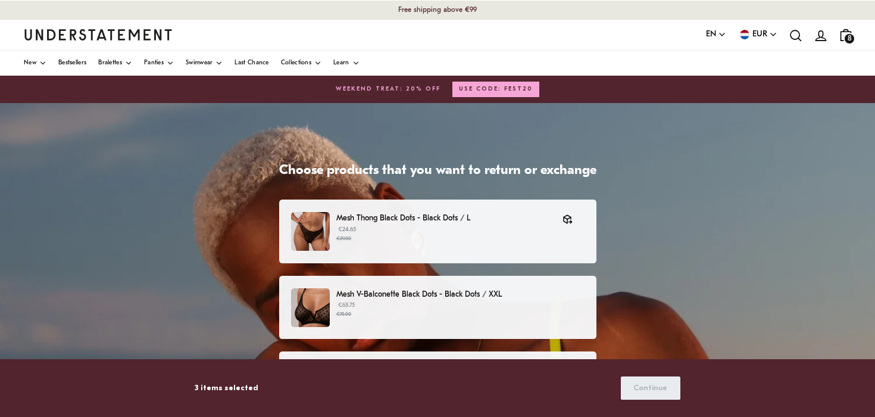
scroll to position [149, 0]
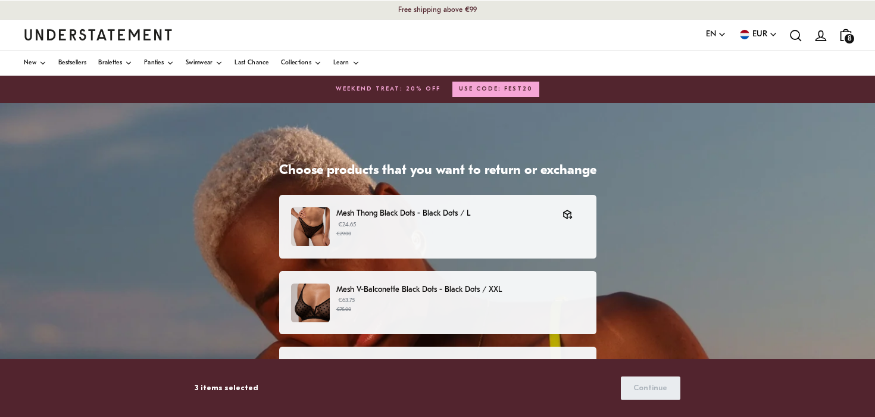
click at [495, 300] on p "€63.75 €75.00" at bounding box center [460, 305] width 248 height 18
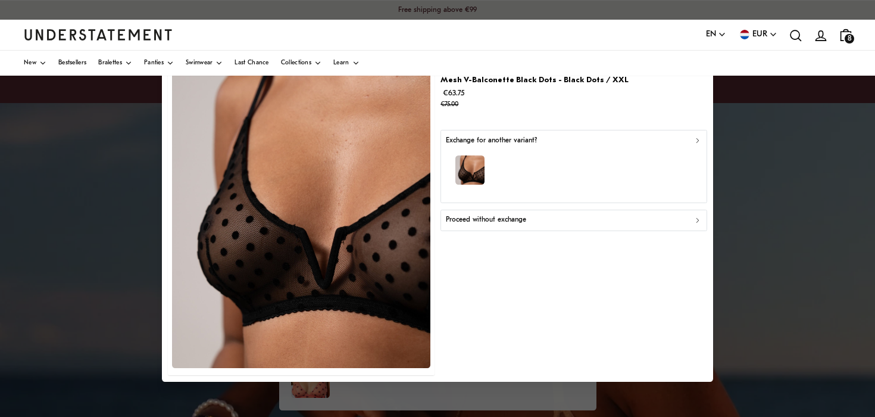
click at [510, 214] on p "Proceed without exchange" at bounding box center [486, 219] width 80 height 11
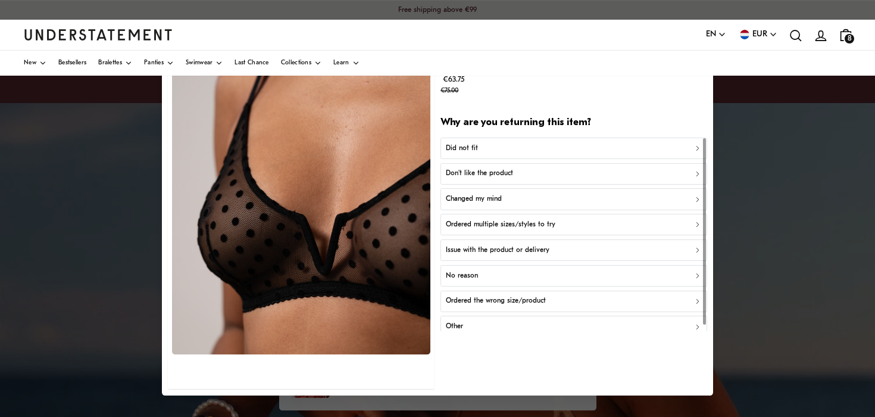
click at [500, 152] on div "Did not fit" at bounding box center [574, 147] width 256 height 11
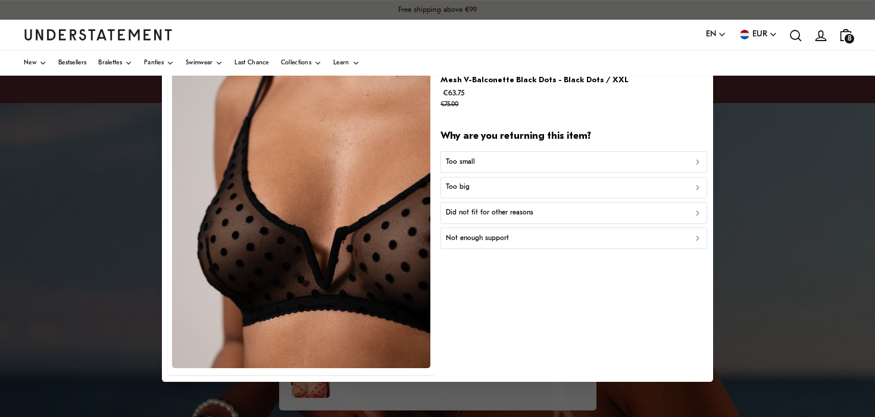
click at [487, 186] on div "Too big" at bounding box center [574, 187] width 256 height 11
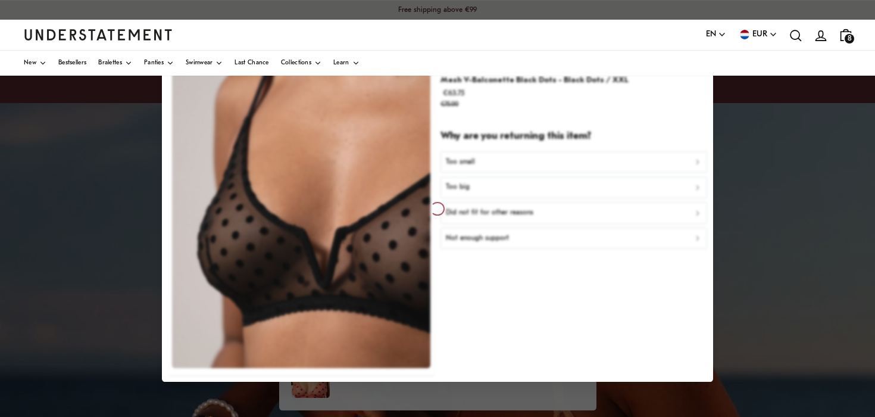
click at [789, 210] on div at bounding box center [437, 208] width 875 height 417
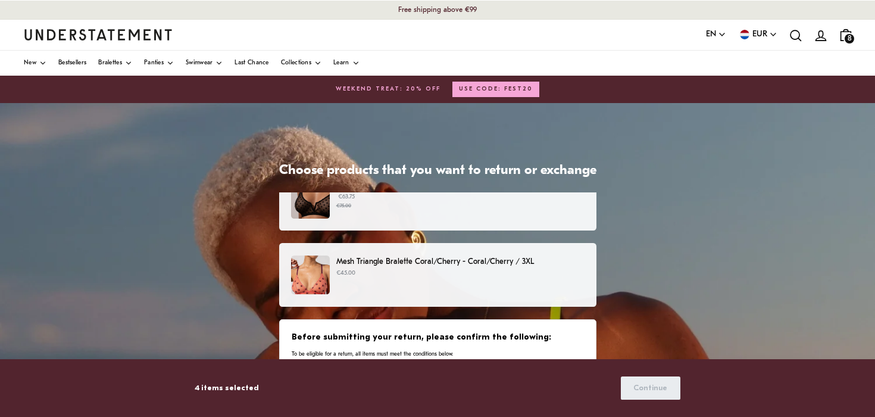
scroll to position [257, 0]
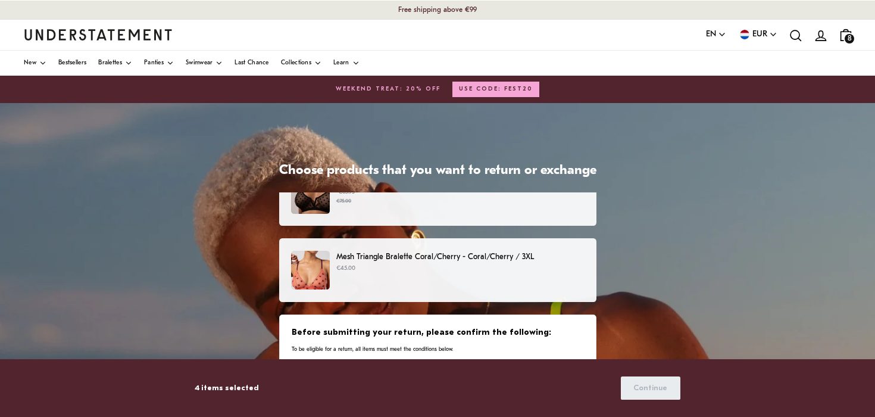
click at [537, 266] on p "€45.00" at bounding box center [460, 269] width 248 height 10
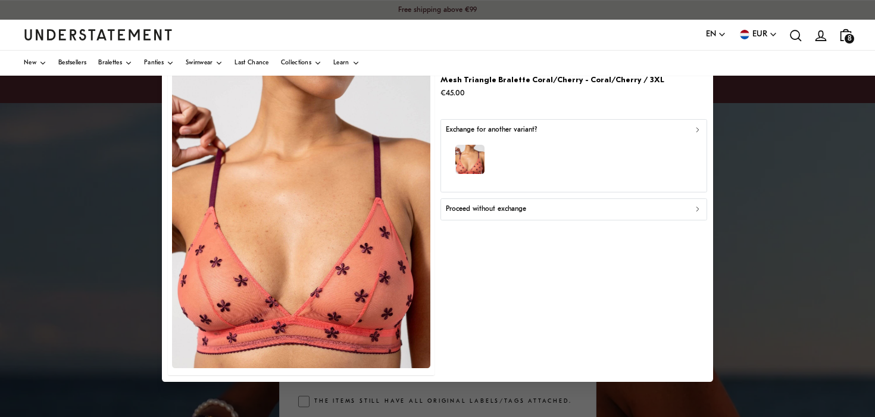
click at [501, 214] on p "Proceed without exchange" at bounding box center [486, 209] width 80 height 11
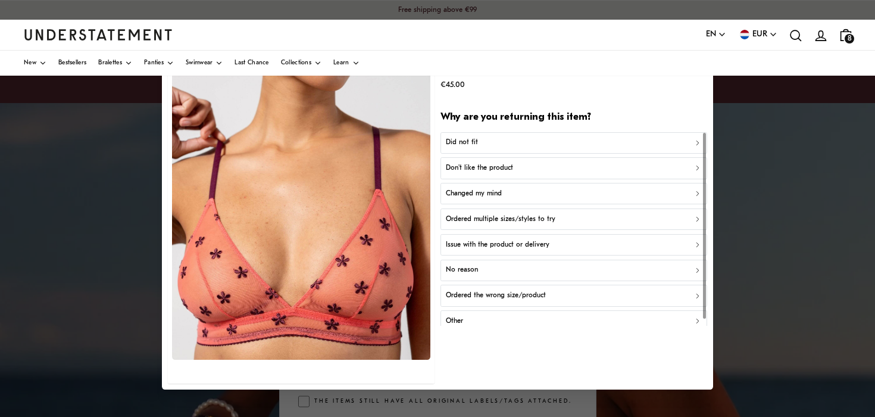
click at [497, 142] on div "Did not fit" at bounding box center [574, 142] width 256 height 11
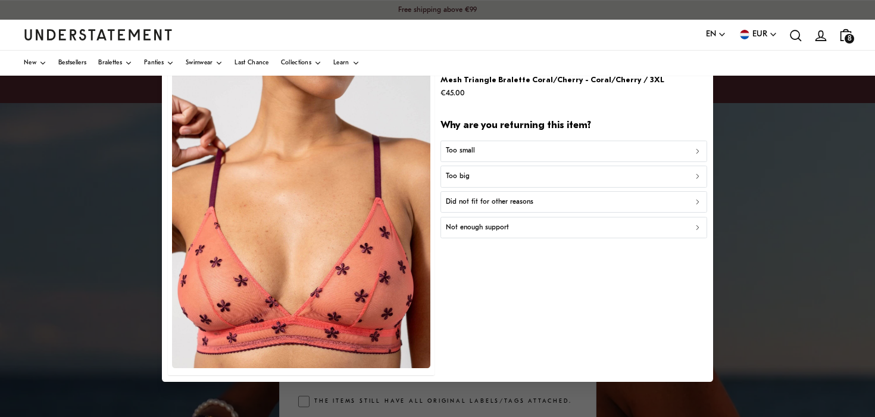
click at [483, 175] on div "Too big" at bounding box center [574, 176] width 256 height 11
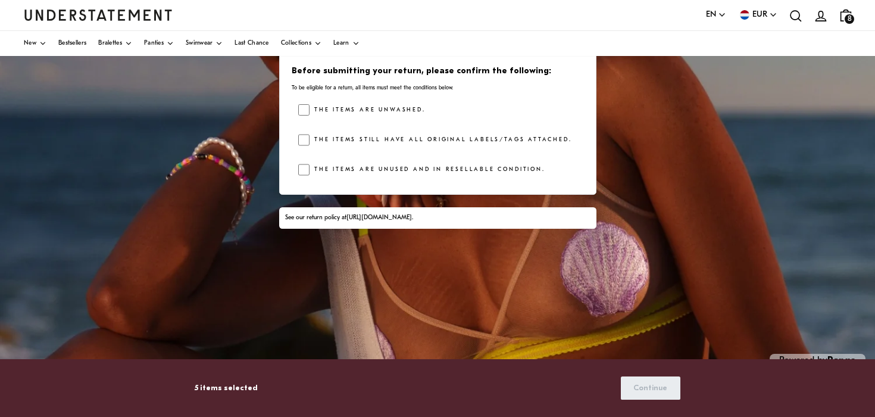
scroll to position [236, 0]
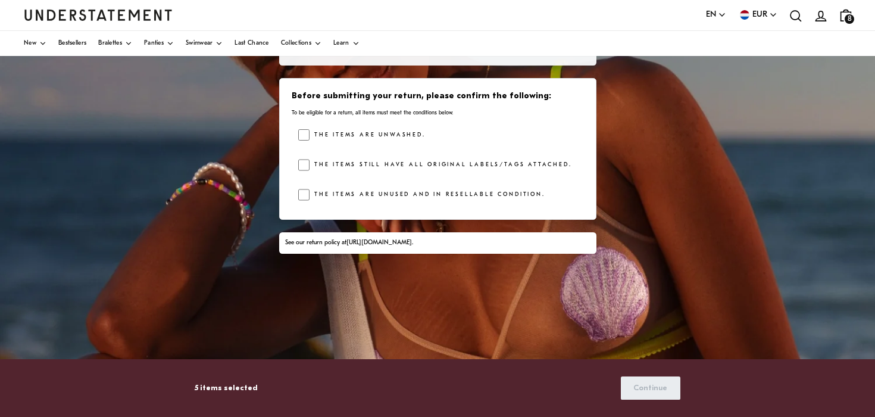
click at [380, 136] on label "The items are unwashed." at bounding box center [368, 135] width 116 height 12
click at [380, 158] on div "The items are unwashed. The items still have all original labels/tags attached.…" at bounding box center [440, 167] width 285 height 77
click at [376, 165] on label "The items still have all original labels/tags attached." at bounding box center [441, 165] width 262 height 12
click at [376, 191] on label "The items are unused and in resellable condition." at bounding box center [427, 195] width 235 height 12
click at [650, 382] on span "Continue" at bounding box center [651, 388] width 34 height 22
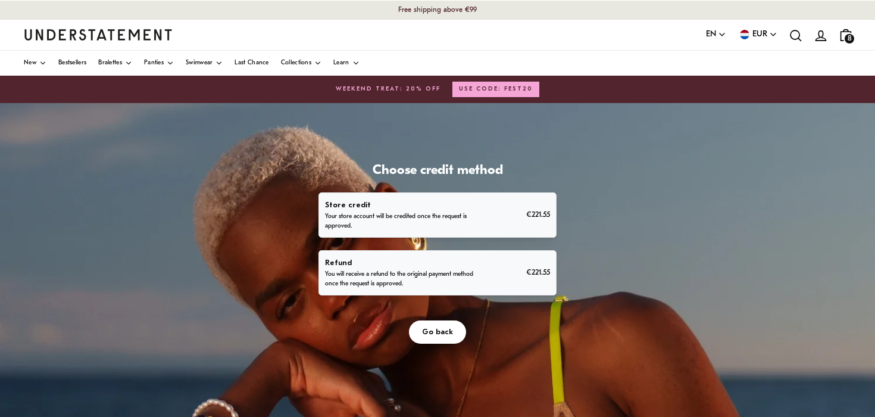
click at [442, 265] on p "Refund" at bounding box center [400, 263] width 151 height 13
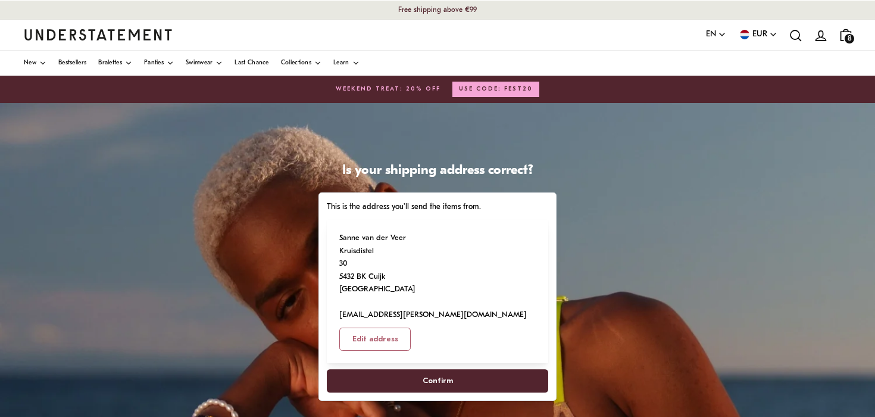
click at [417, 370] on span "Confirm" at bounding box center [437, 381] width 195 height 22
select select "**"
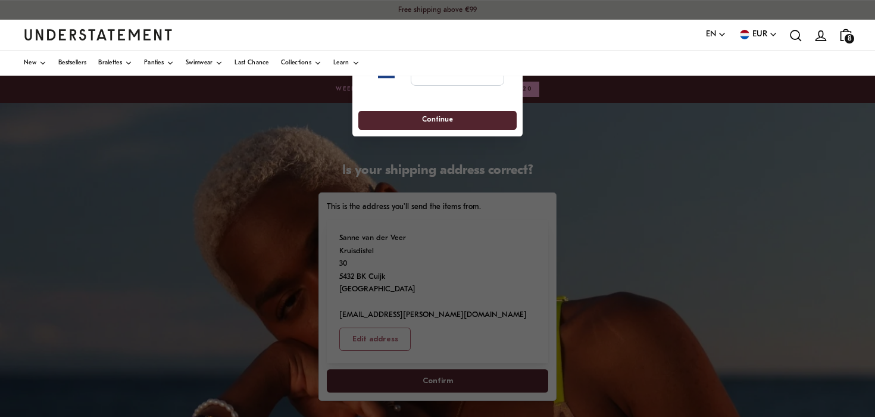
click at [471, 68] on div "New Bestsellers Bralettes Panties Swimwear Last Chance Collections Learn" at bounding box center [437, 63] width 875 height 25
click at [465, 76] on input "tel" at bounding box center [457, 73] width 93 height 26
click at [456, 123] on span "Continue" at bounding box center [437, 120] width 136 height 18
click at [451, 119] on span "Continue" at bounding box center [437, 120] width 136 height 18
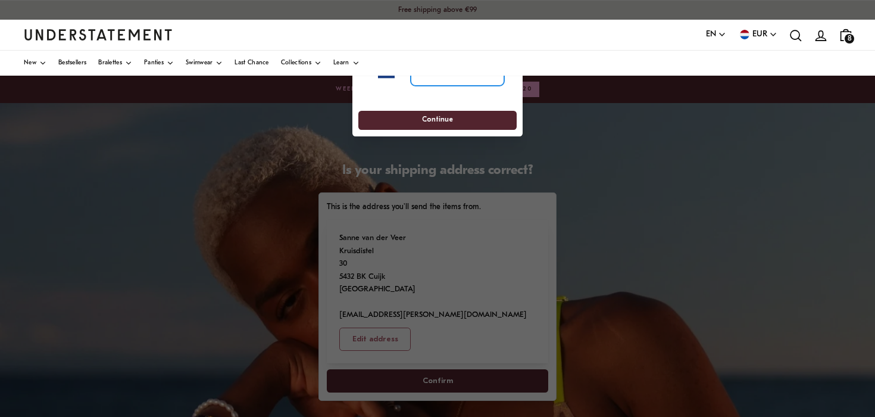
click at [445, 83] on input "**********" at bounding box center [457, 73] width 93 height 26
type input "**********"
click at [445, 120] on span "Continue" at bounding box center [437, 120] width 31 height 18
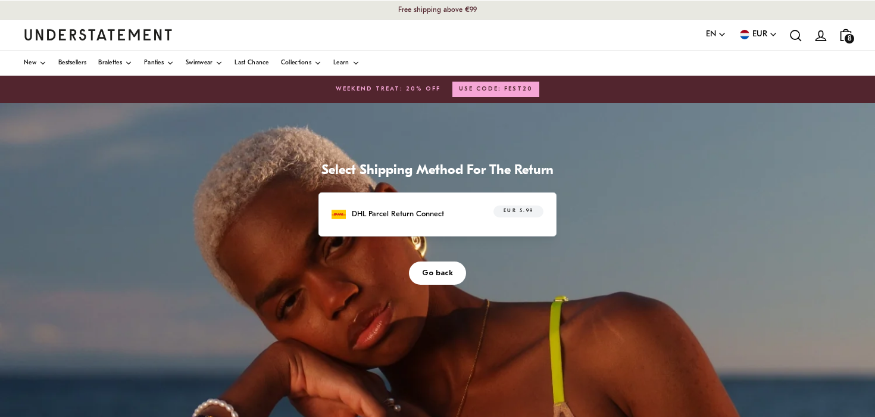
click at [451, 209] on div "DHL Parcel Return Connect EUR 5.99" at bounding box center [438, 214] width 212 height 18
click at [454, 227] on div "DHL Parcel Return Connect EUR 5.99" at bounding box center [438, 214] width 238 height 44
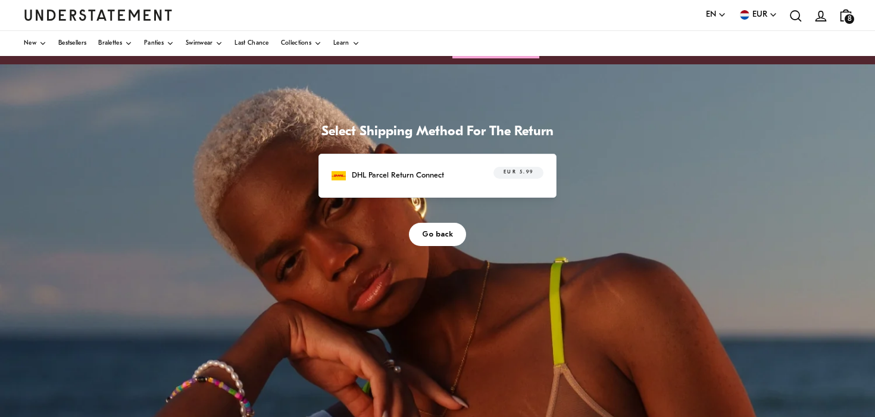
scroll to position [37, 0]
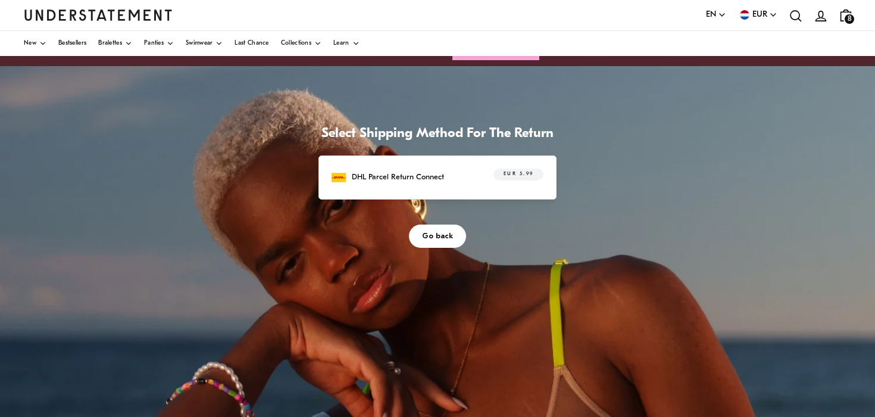
click at [448, 184] on div "DHL Parcel Return Connect EUR 5.99" at bounding box center [438, 178] width 212 height 18
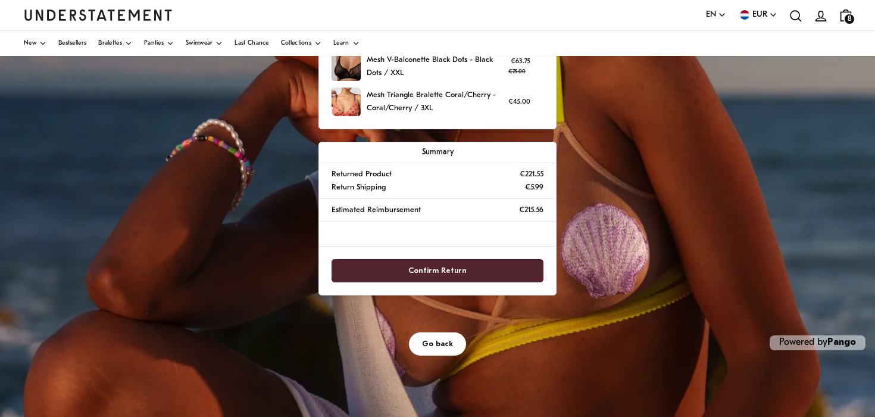
scroll to position [282, 0]
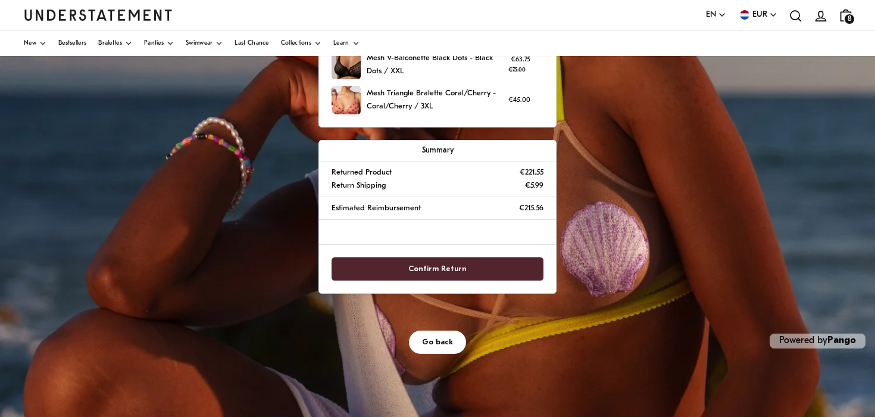
click at [444, 261] on span "Confirm Return" at bounding box center [438, 269] width 58 height 22
click at [447, 269] on span "Confirm Return" at bounding box center [438, 269] width 58 height 22
click at [447, 264] on span "Confirm Return" at bounding box center [438, 269] width 58 height 22
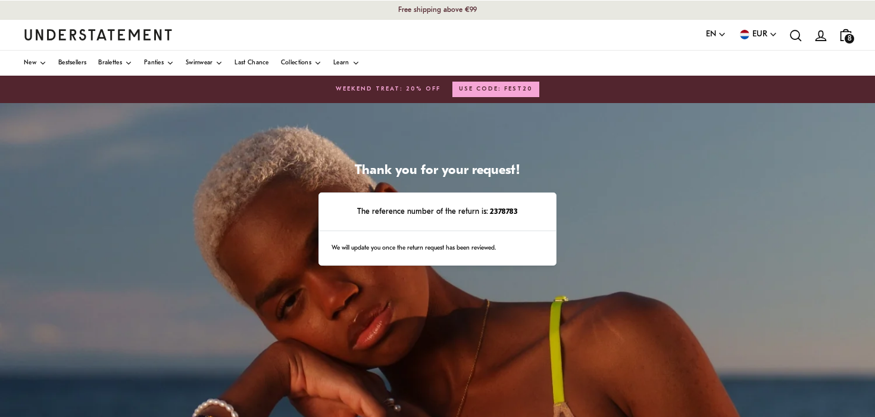
click at [846, 42] on icon "icon-bag-minimal" at bounding box center [846, 34] width 15 height 15
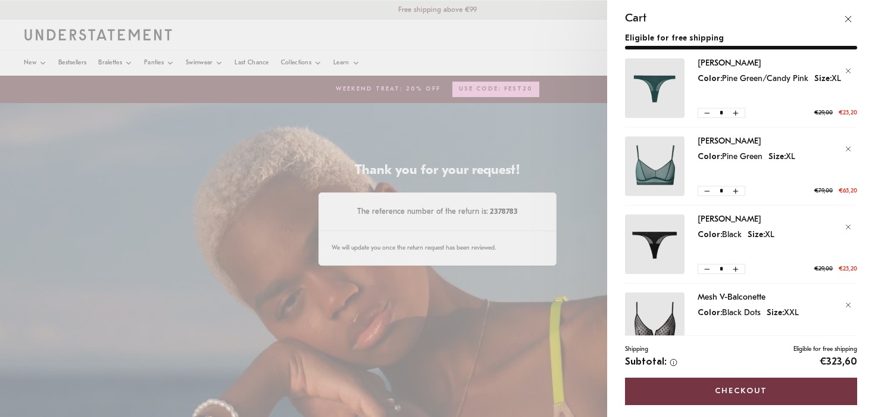
click at [740, 387] on link "Checkout" at bounding box center [741, 391] width 232 height 27
